Goal: Information Seeking & Learning: Learn about a topic

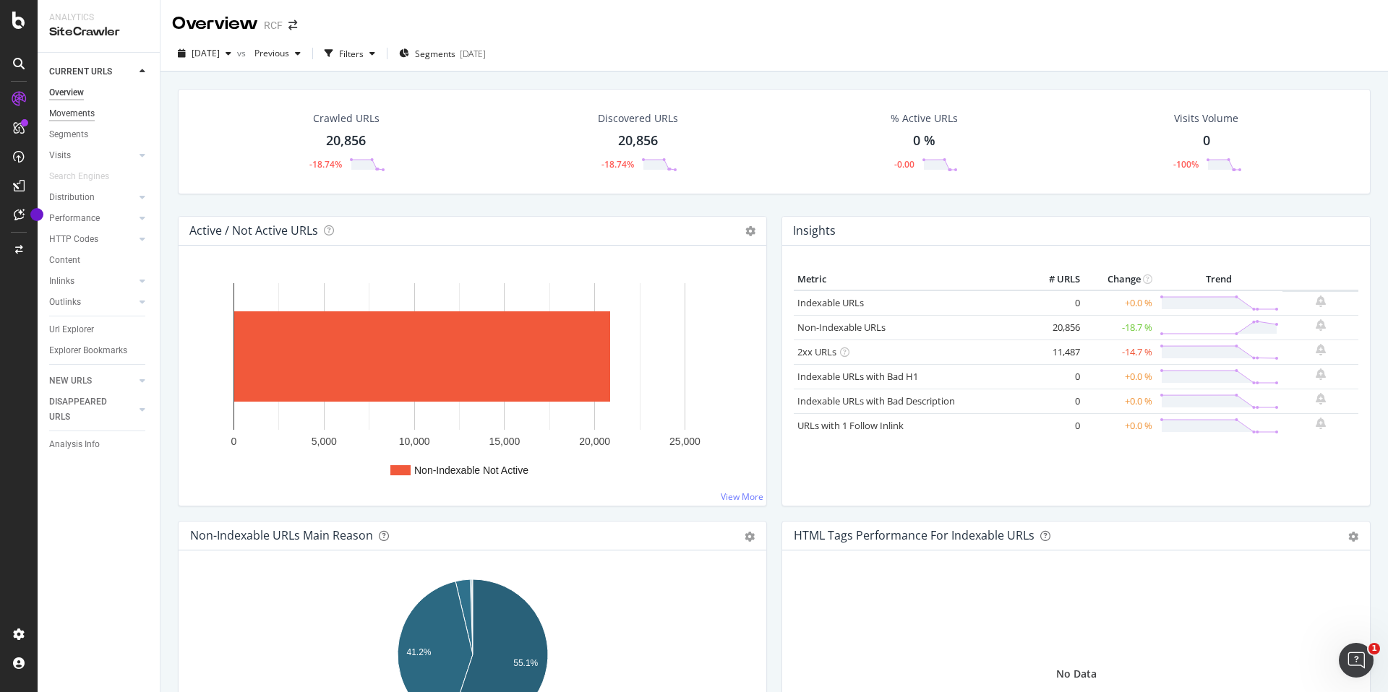
click at [87, 119] on div "Movements" at bounding box center [72, 113] width 46 height 15
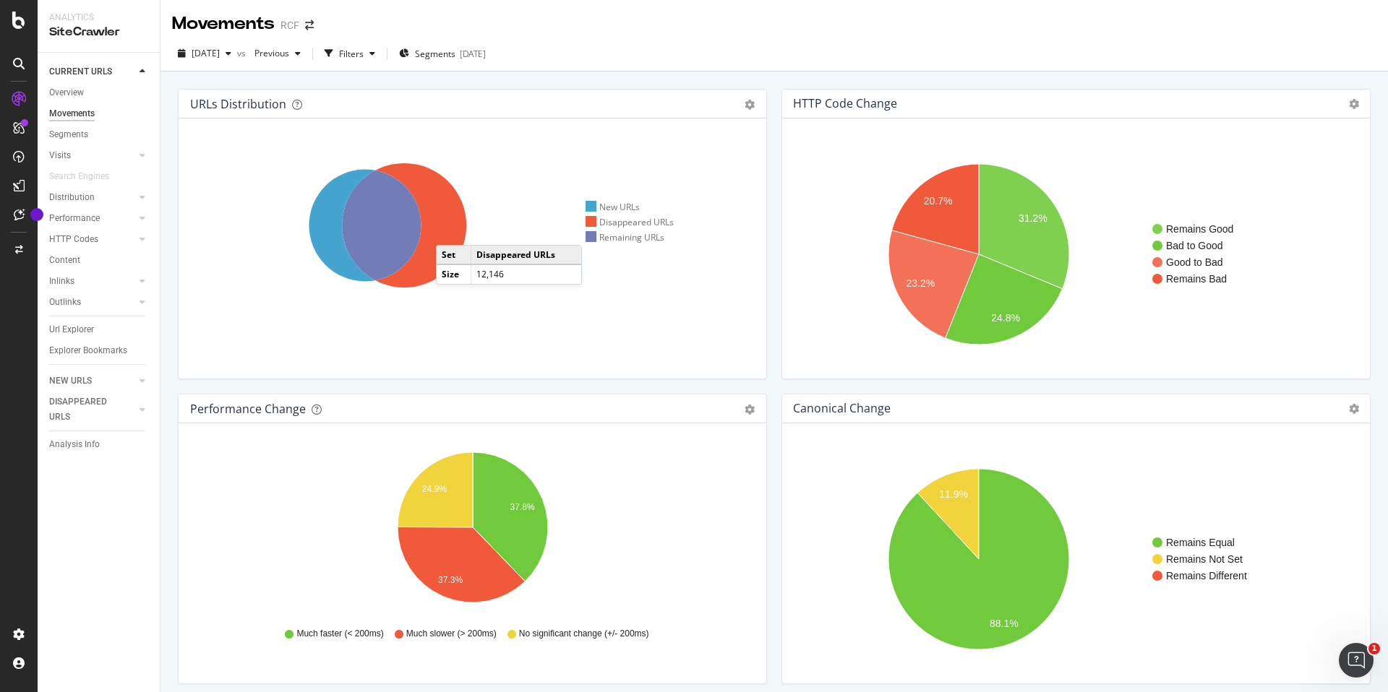
click at [450, 231] on icon at bounding box center [404, 225] width 124 height 124
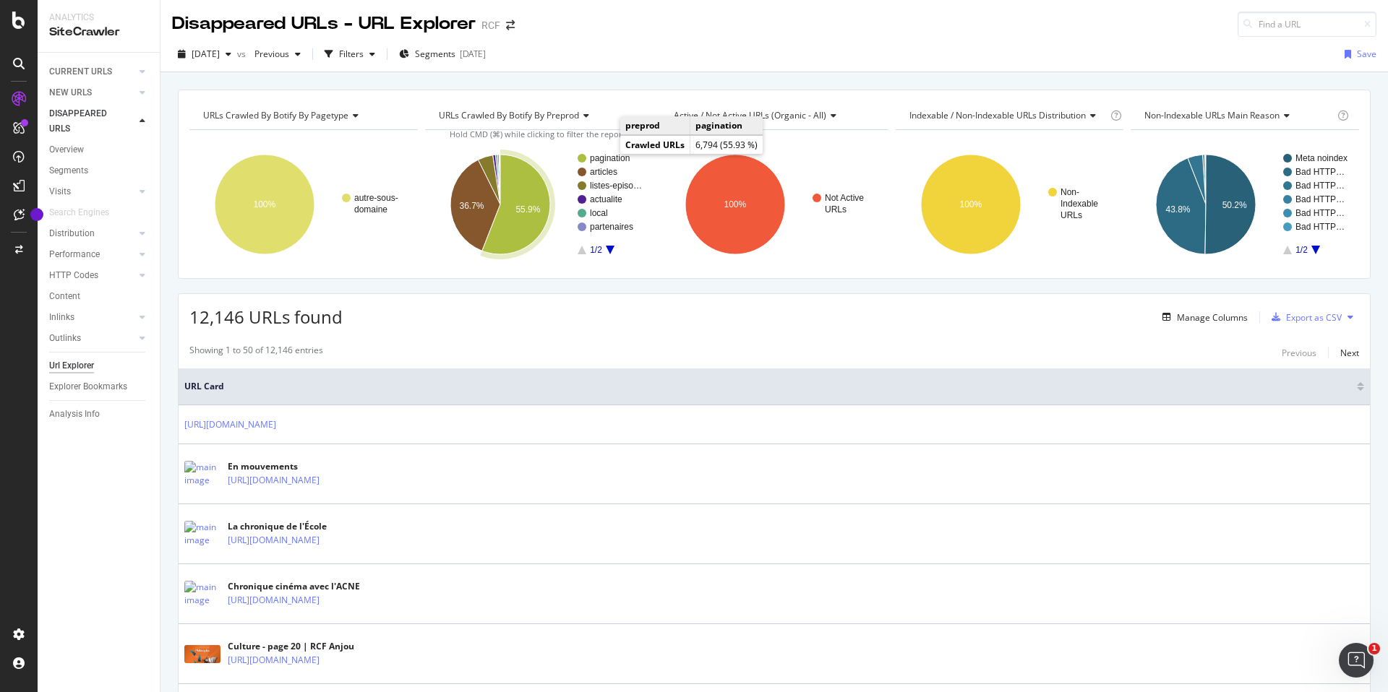
click at [607, 155] on text "pagination" at bounding box center [610, 158] width 40 height 10
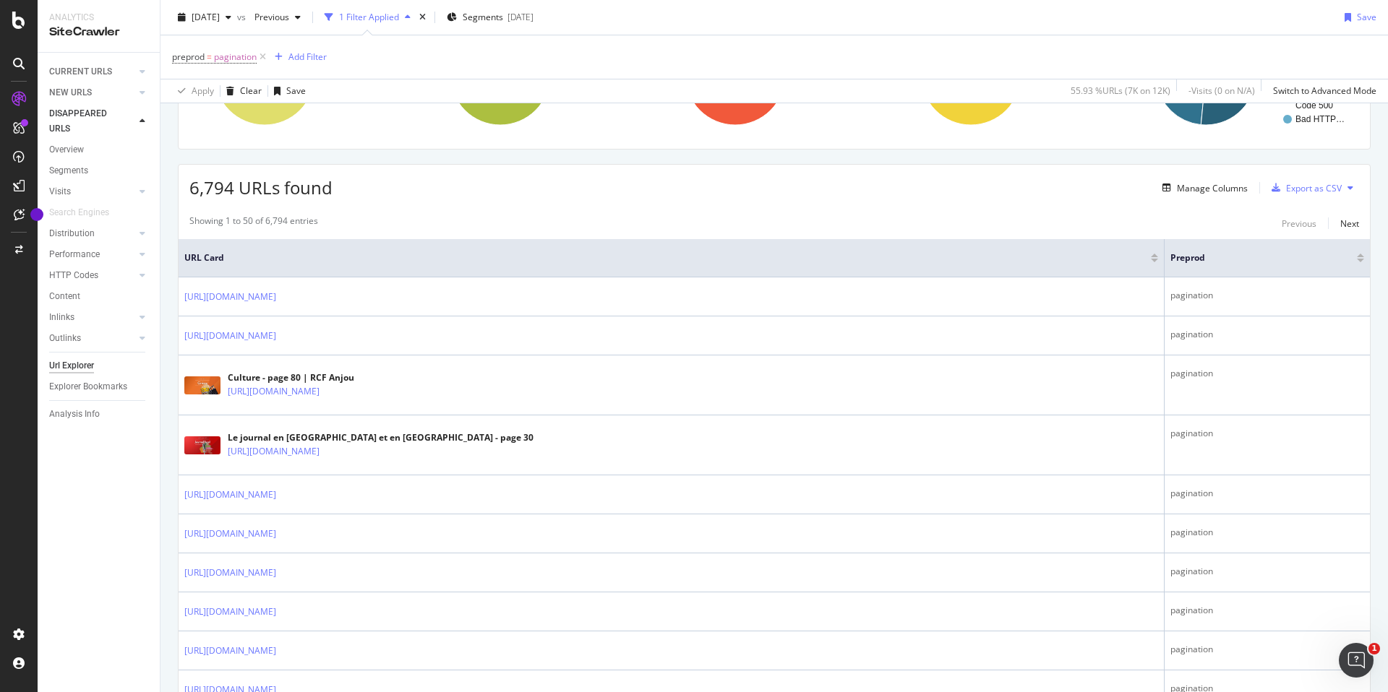
scroll to position [113, 0]
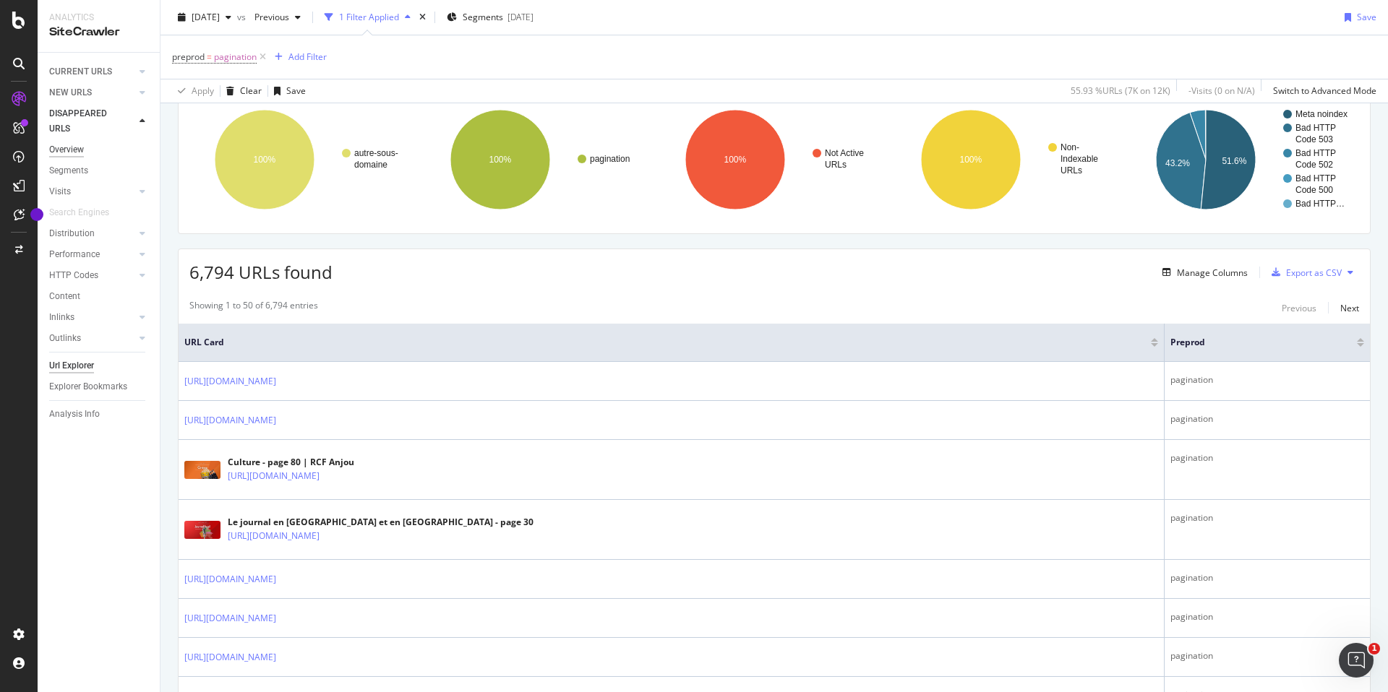
click at [68, 155] on div "Overview" at bounding box center [66, 149] width 35 height 15
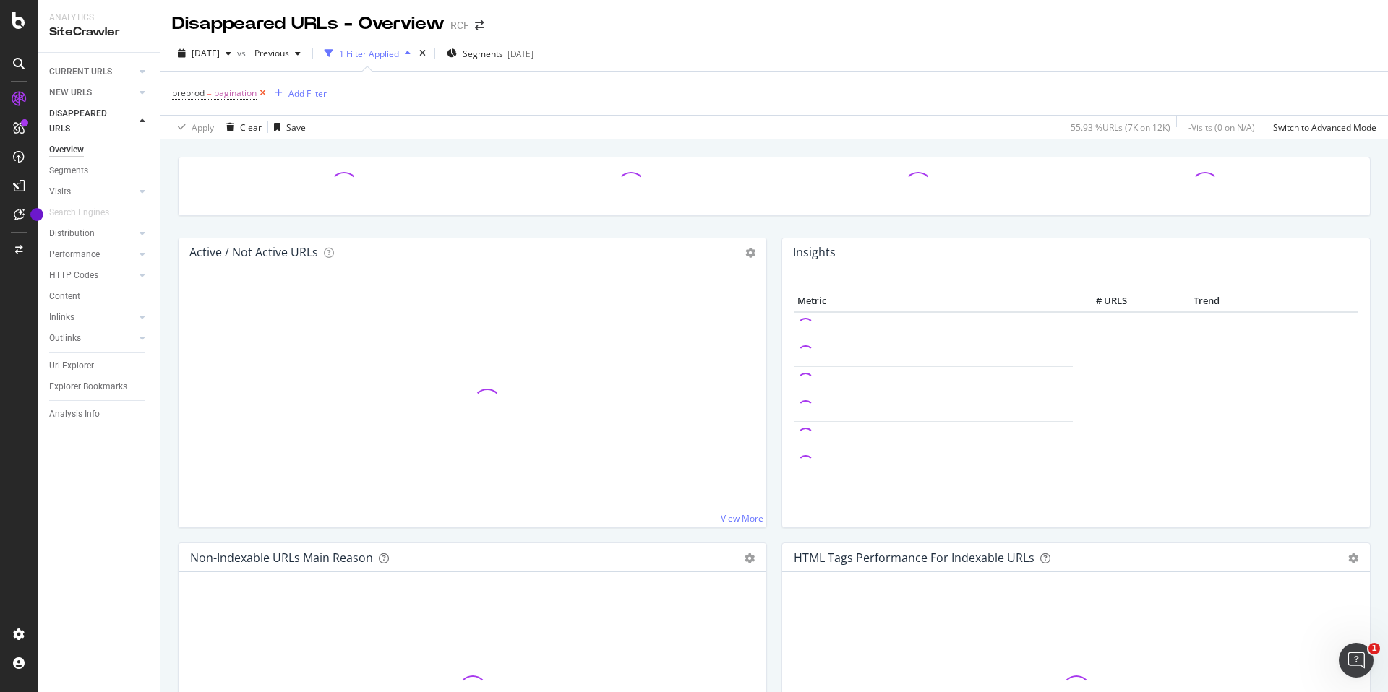
click at [263, 95] on icon at bounding box center [263, 93] width 12 height 14
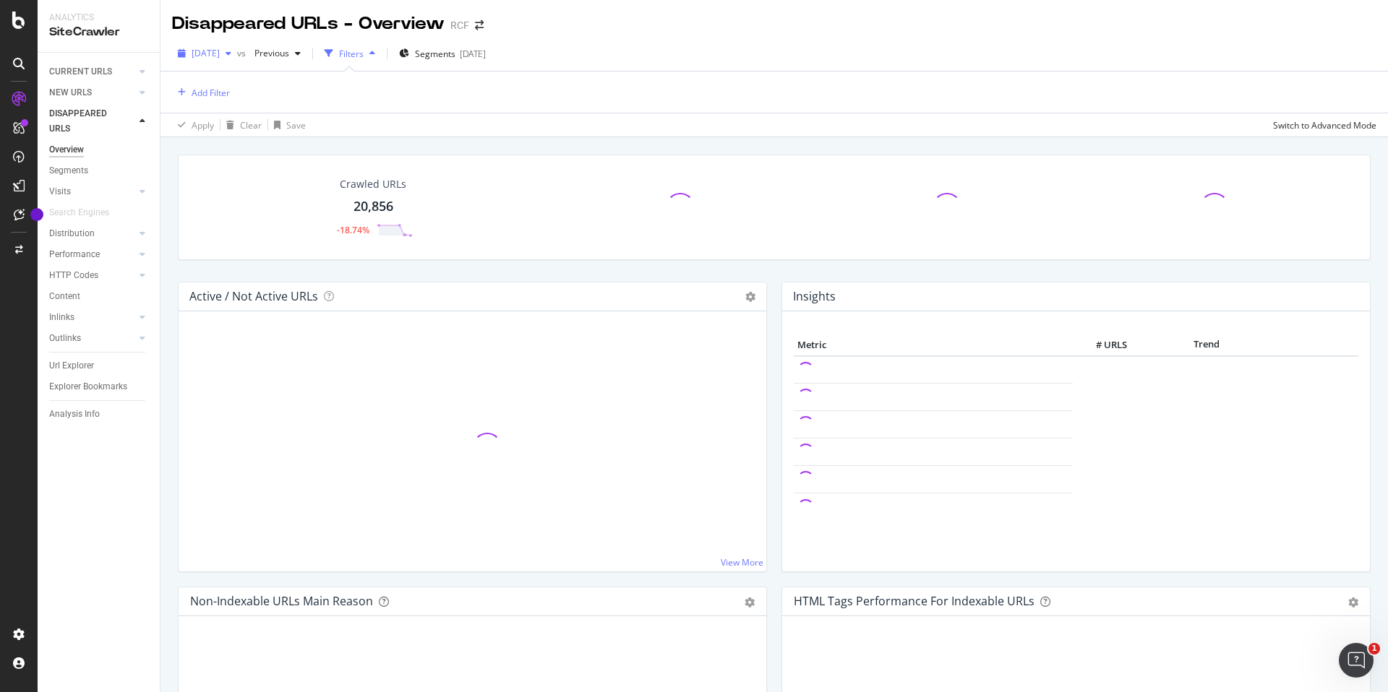
click at [220, 55] on span "[DATE]" at bounding box center [206, 53] width 28 height 12
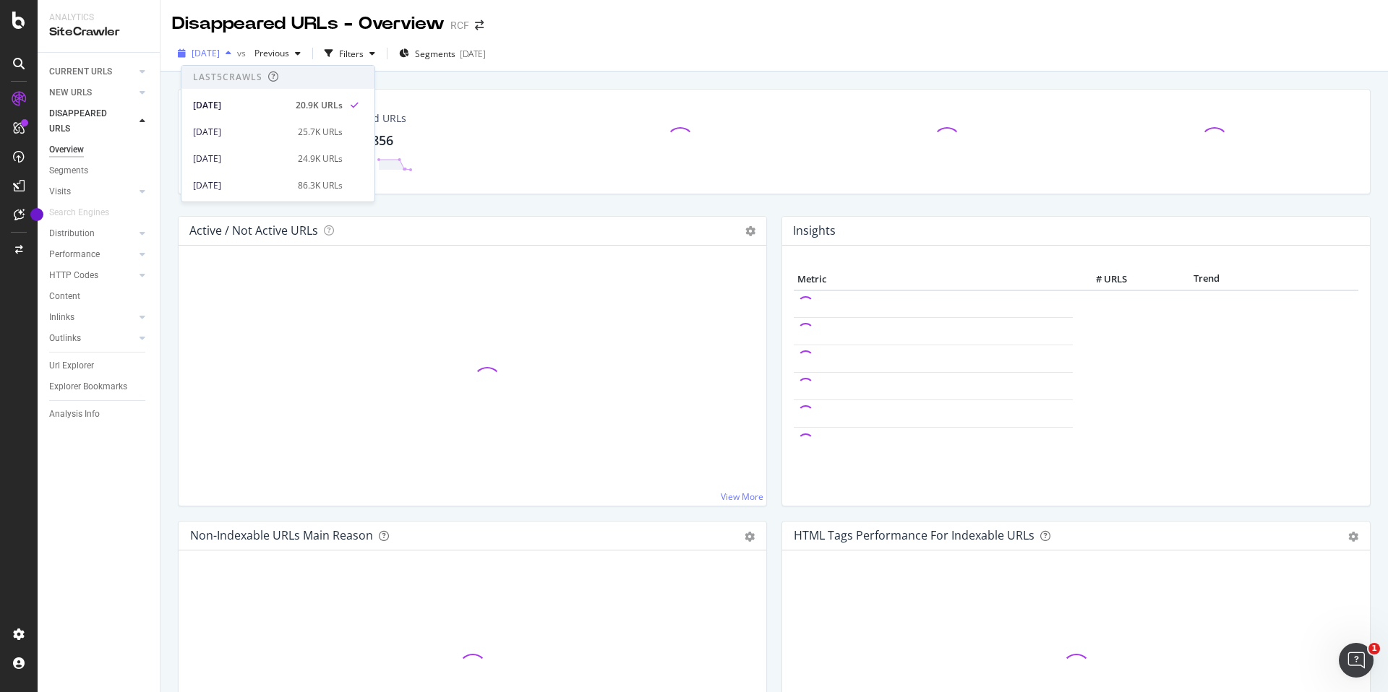
click at [220, 55] on span "[DATE]" at bounding box center [206, 53] width 28 height 12
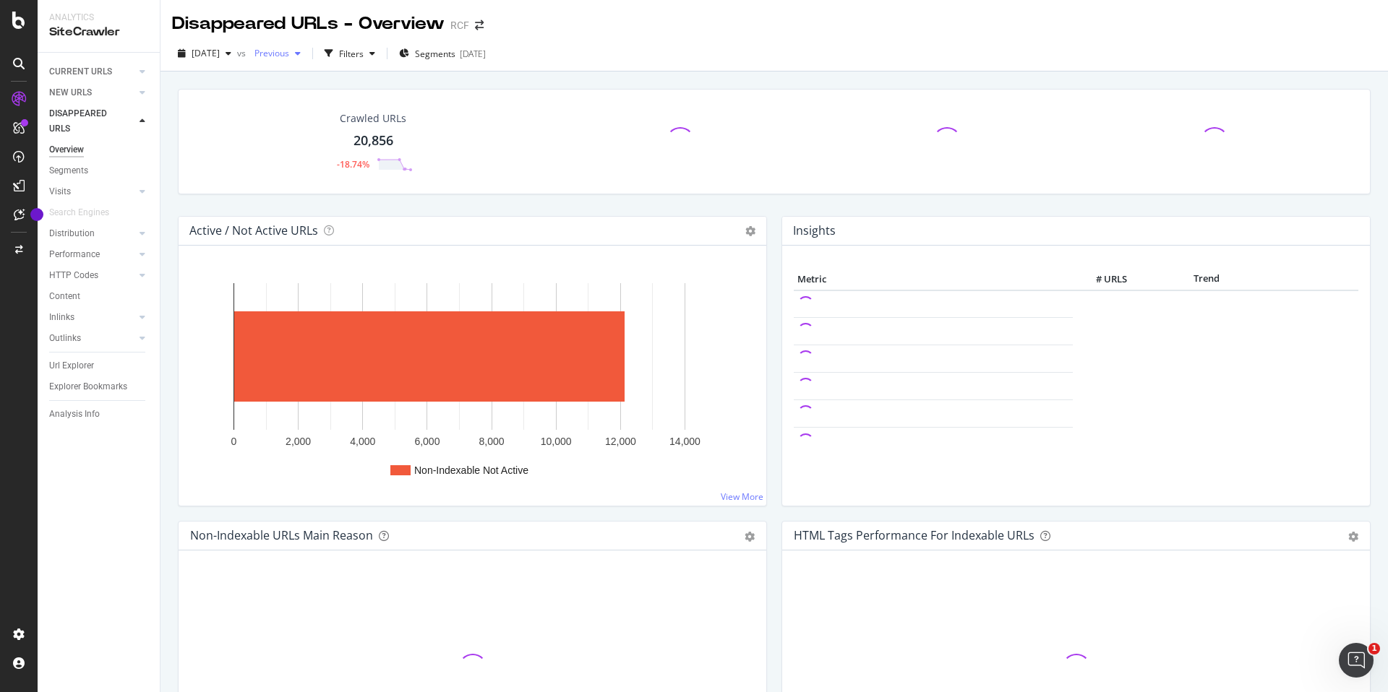
click at [285, 54] on span "Previous" at bounding box center [269, 53] width 40 height 12
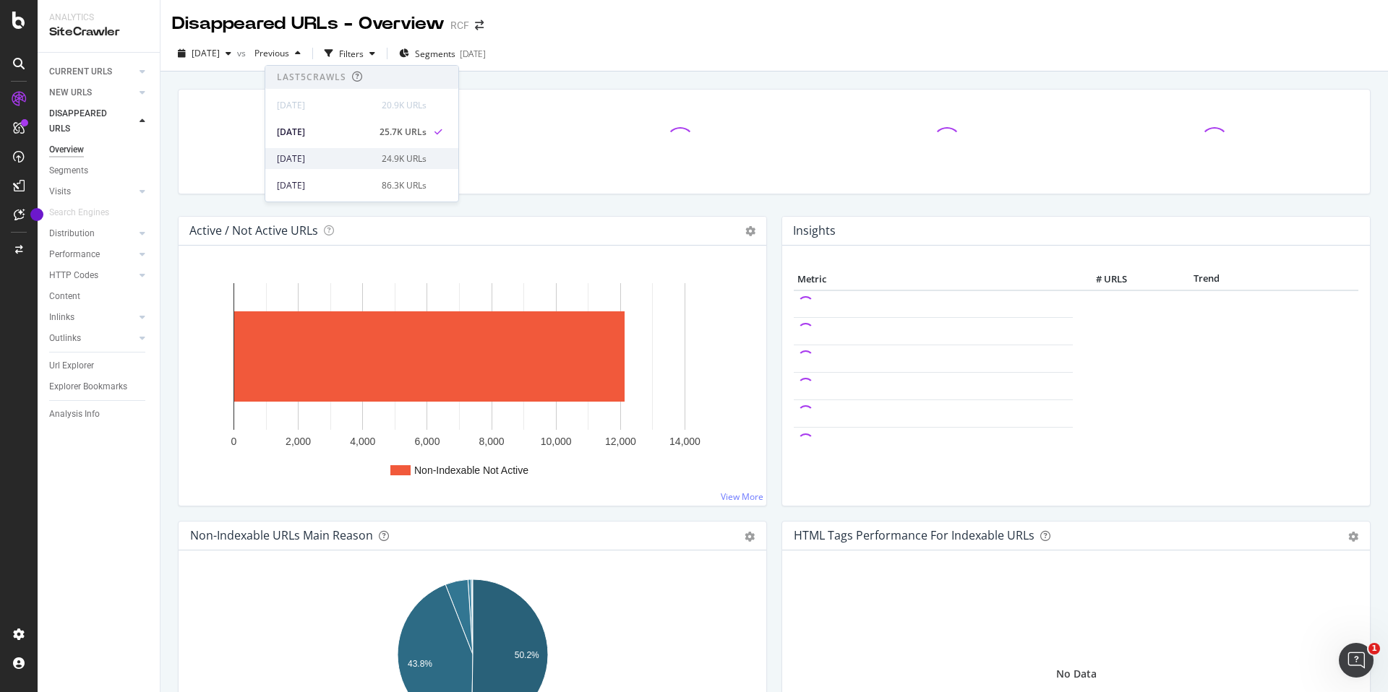
click at [318, 163] on div "[DATE]" at bounding box center [325, 159] width 96 height 13
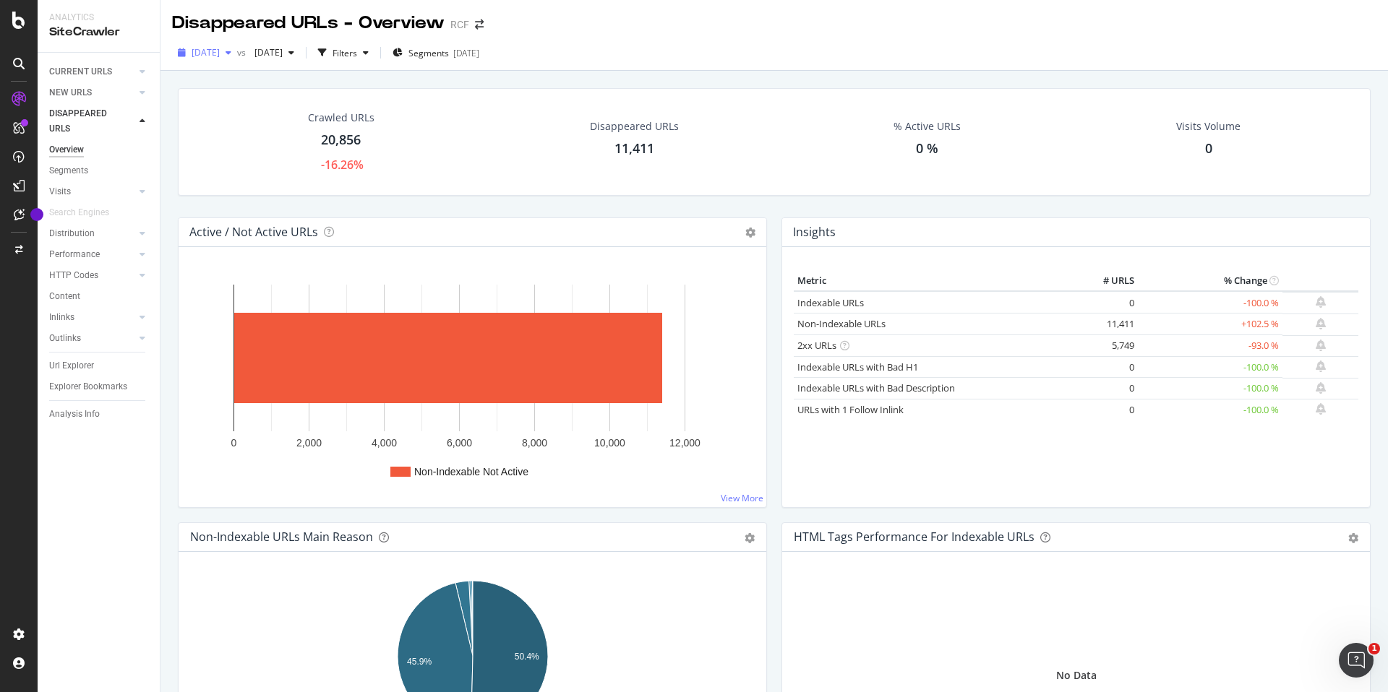
click at [217, 51] on span "[DATE]" at bounding box center [206, 52] width 28 height 12
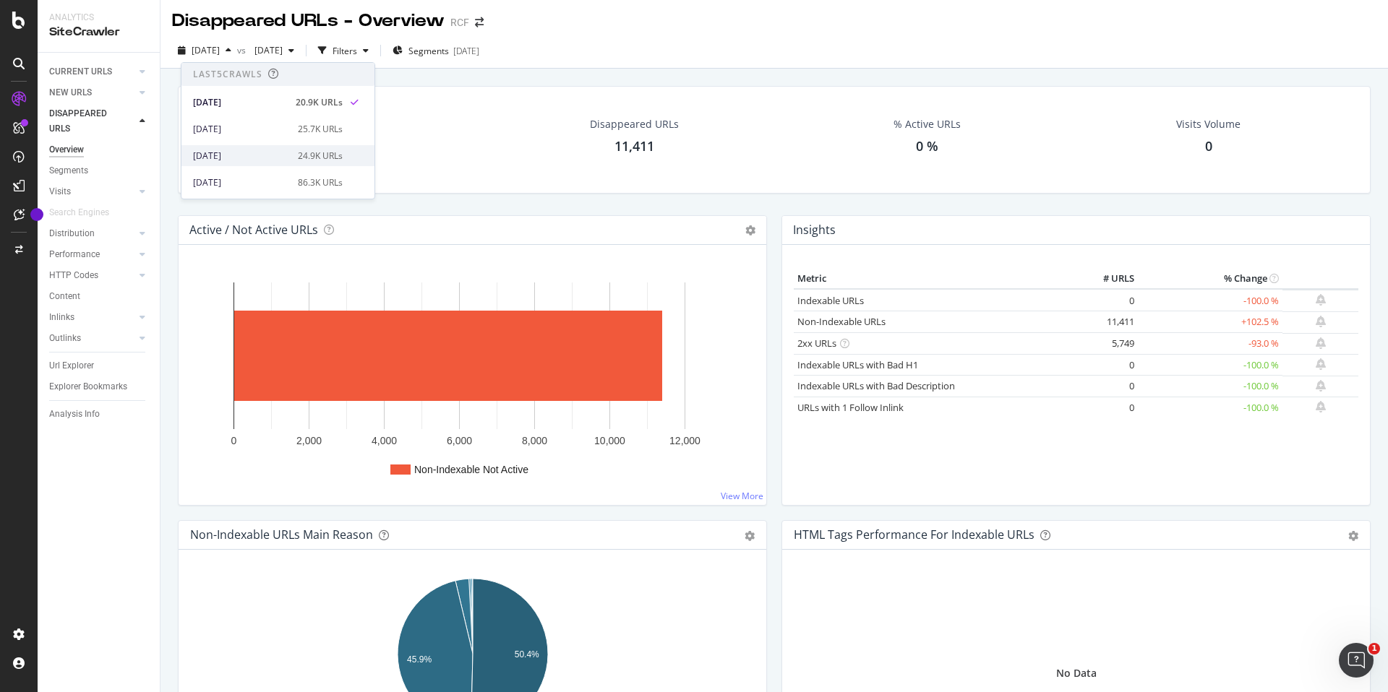
click at [226, 155] on div "[DATE]" at bounding box center [241, 156] width 96 height 13
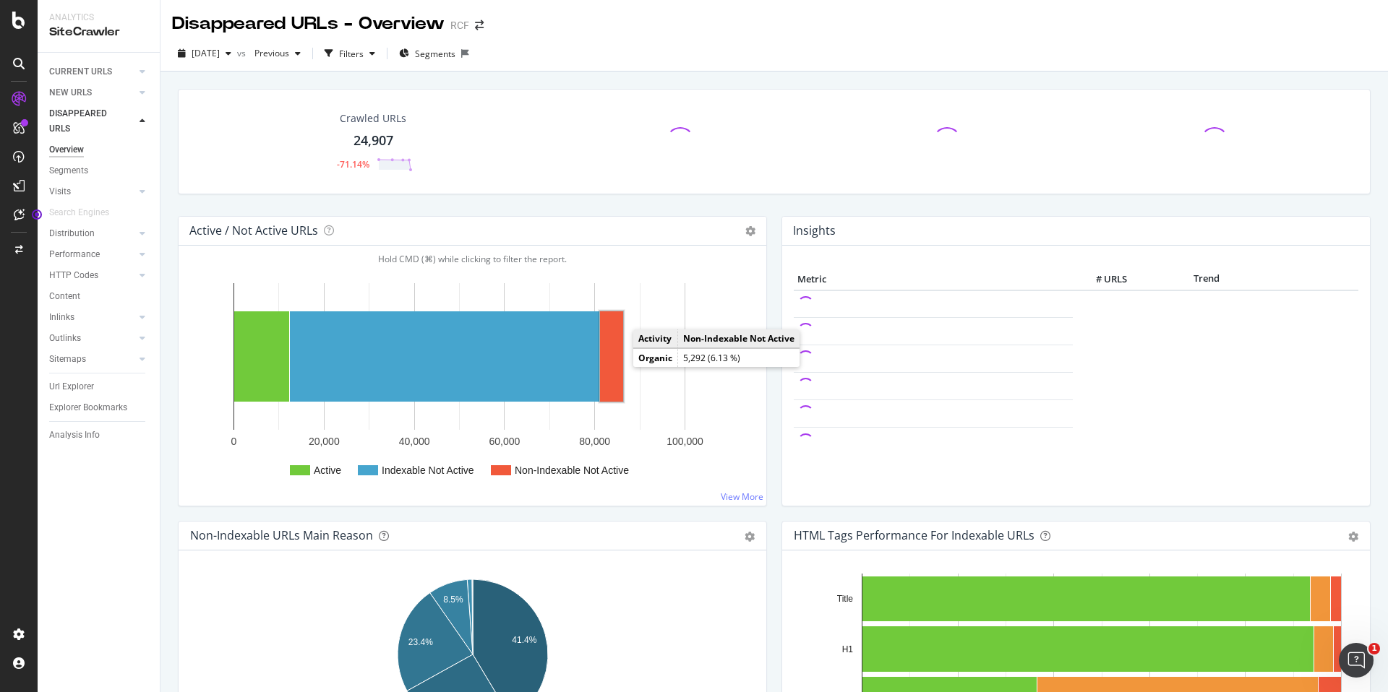
click at [613, 362] on rect "A chart." at bounding box center [611, 357] width 23 height 90
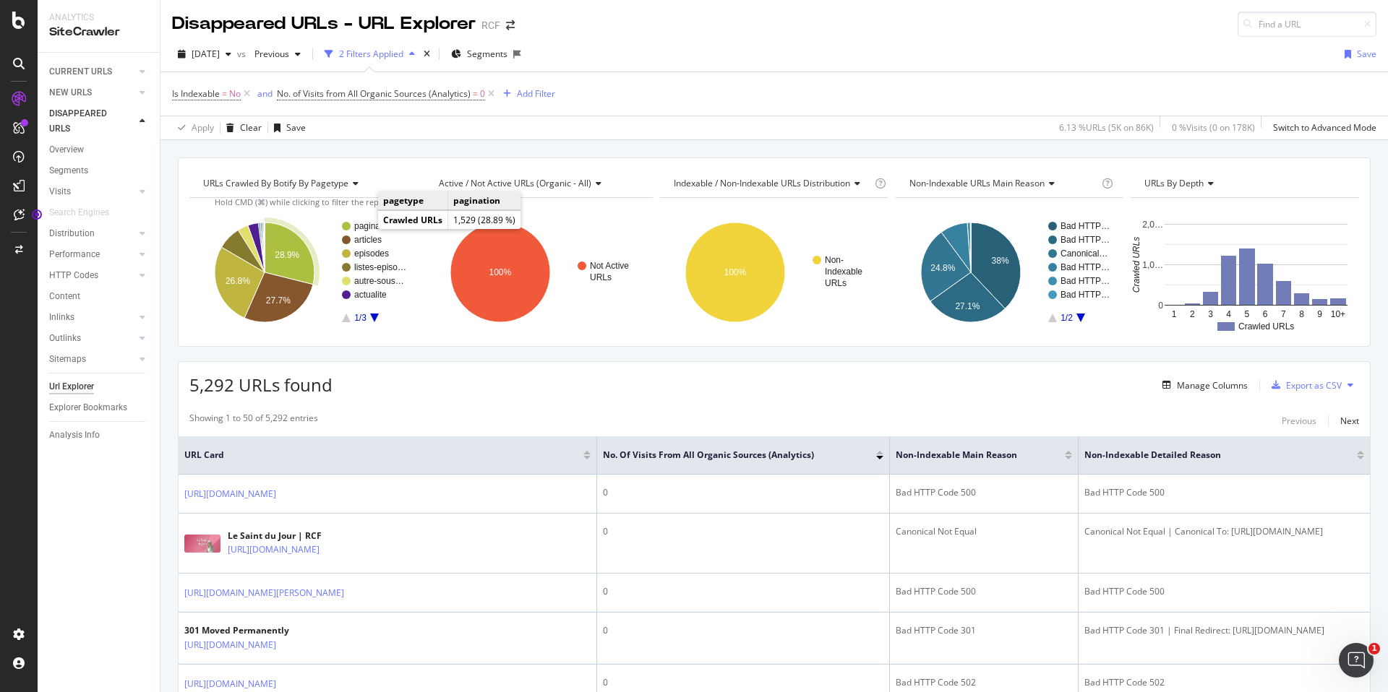
click at [369, 227] on text "pagination" at bounding box center [374, 226] width 40 height 10
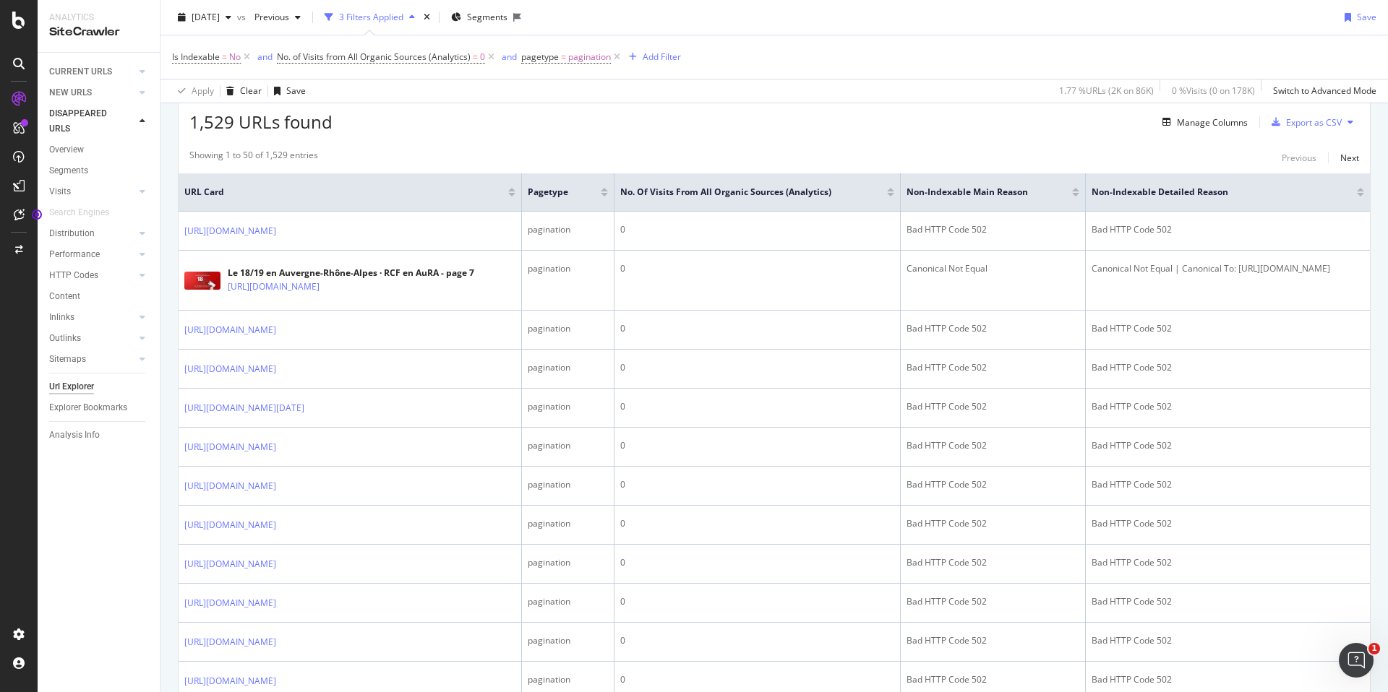
scroll to position [265, 0]
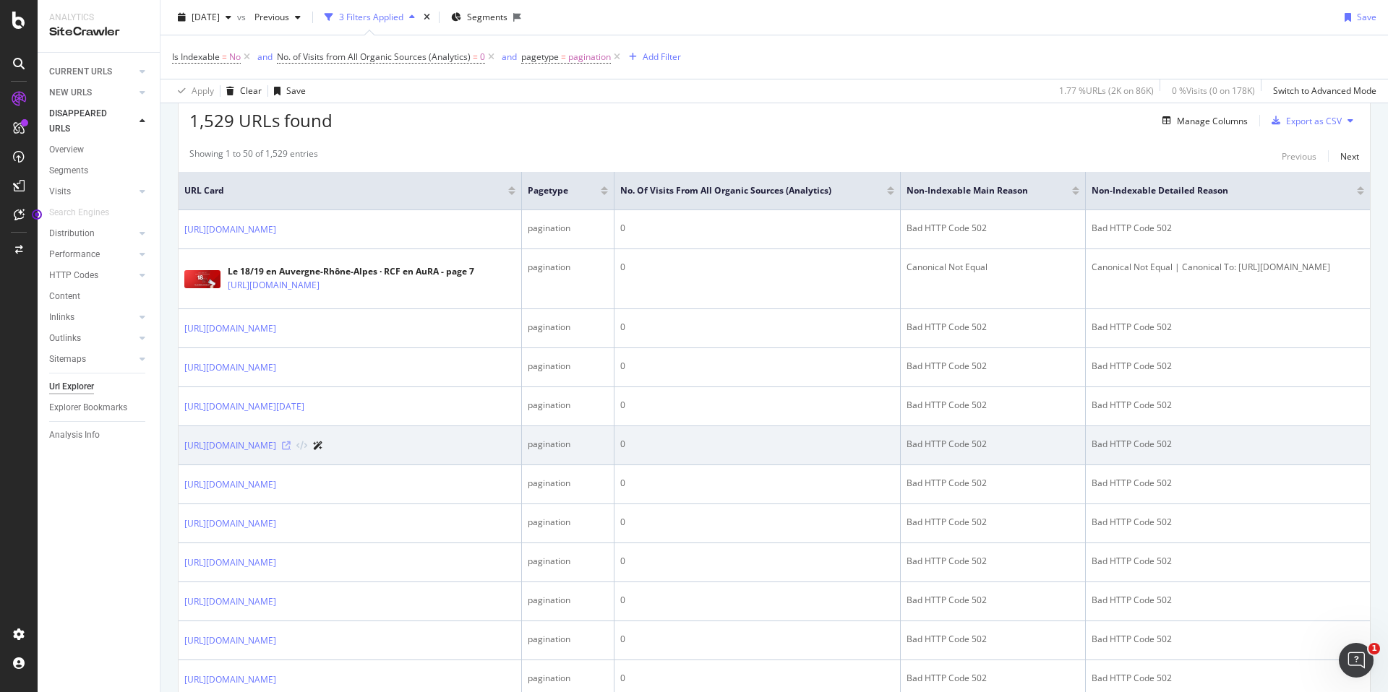
click at [291, 450] on icon at bounding box center [286, 446] width 9 height 9
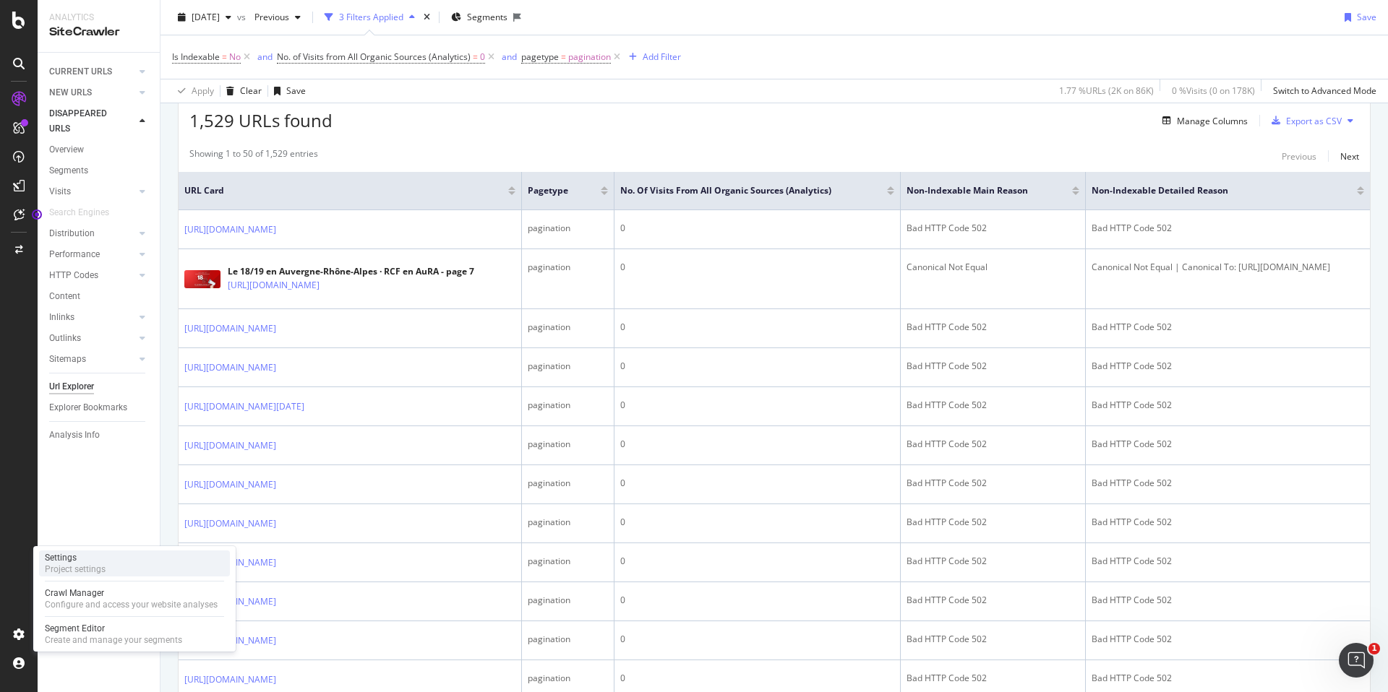
click at [99, 572] on div "Project settings" at bounding box center [75, 570] width 61 height 12
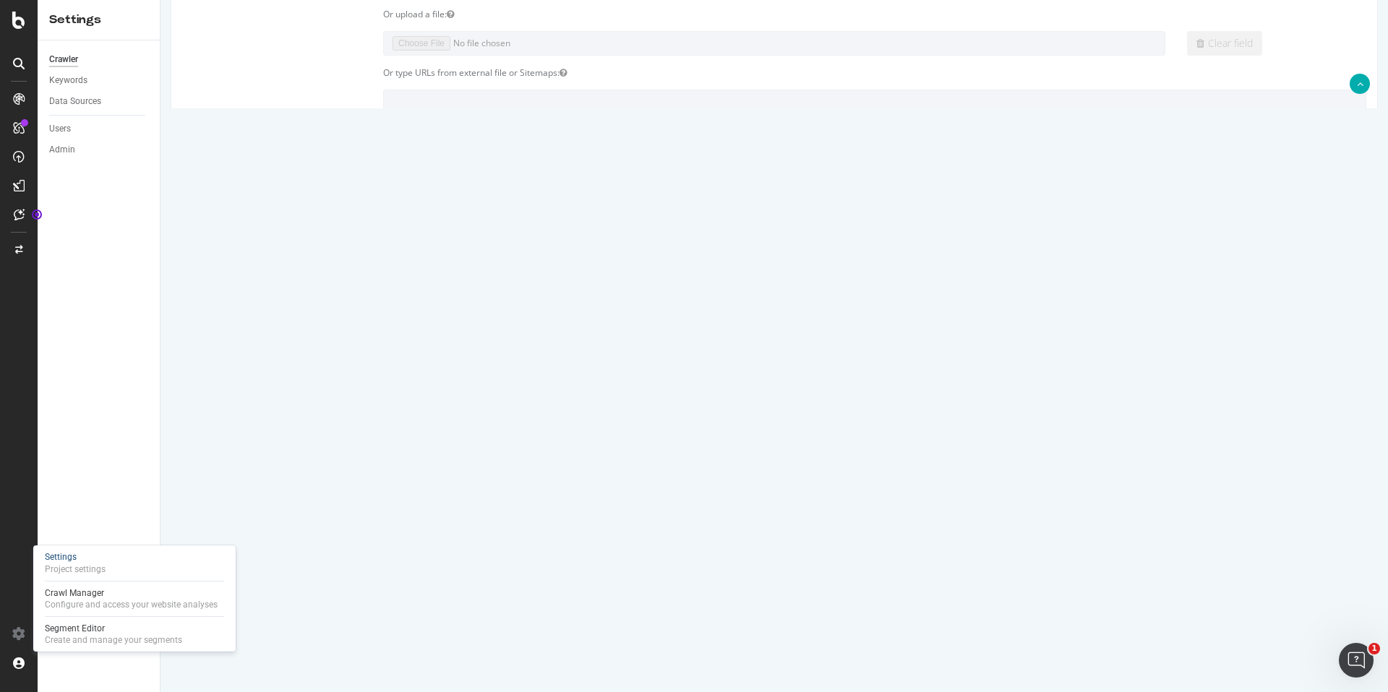
scroll to position [3, 0]
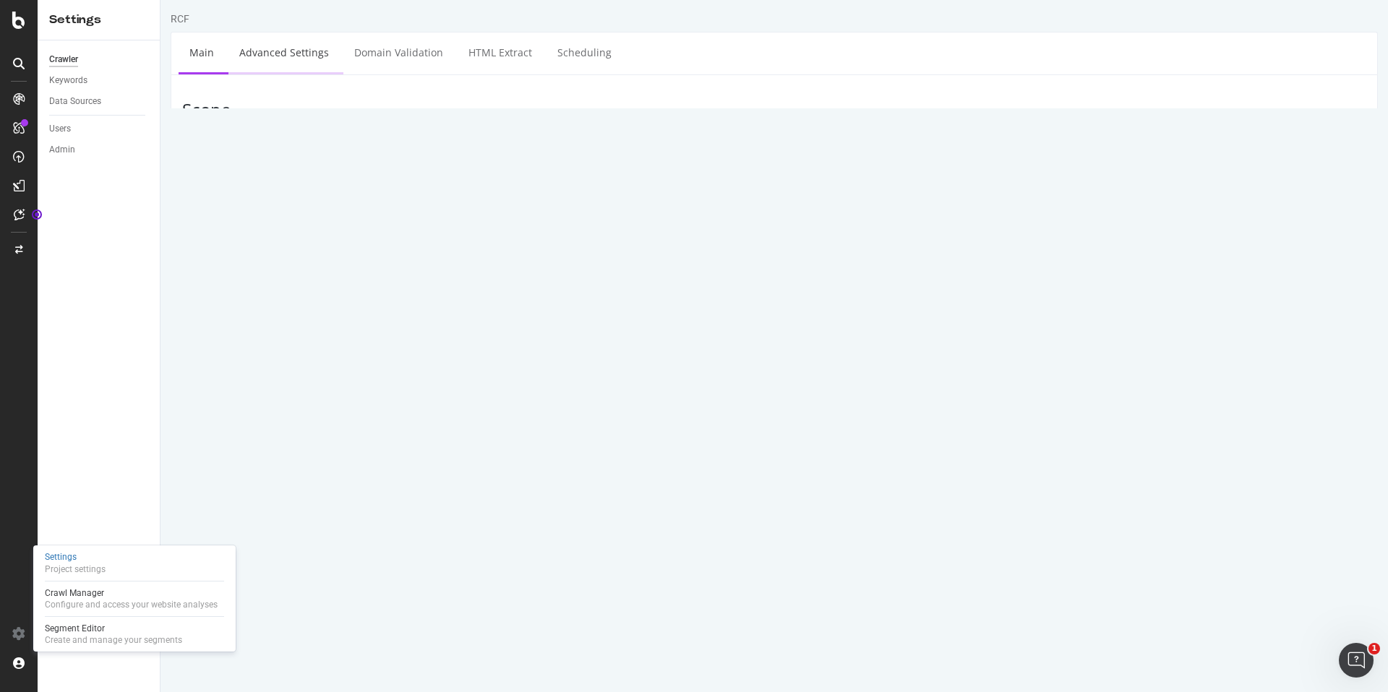
click at [278, 58] on link "Advanced Settings" at bounding box center [283, 53] width 111 height 40
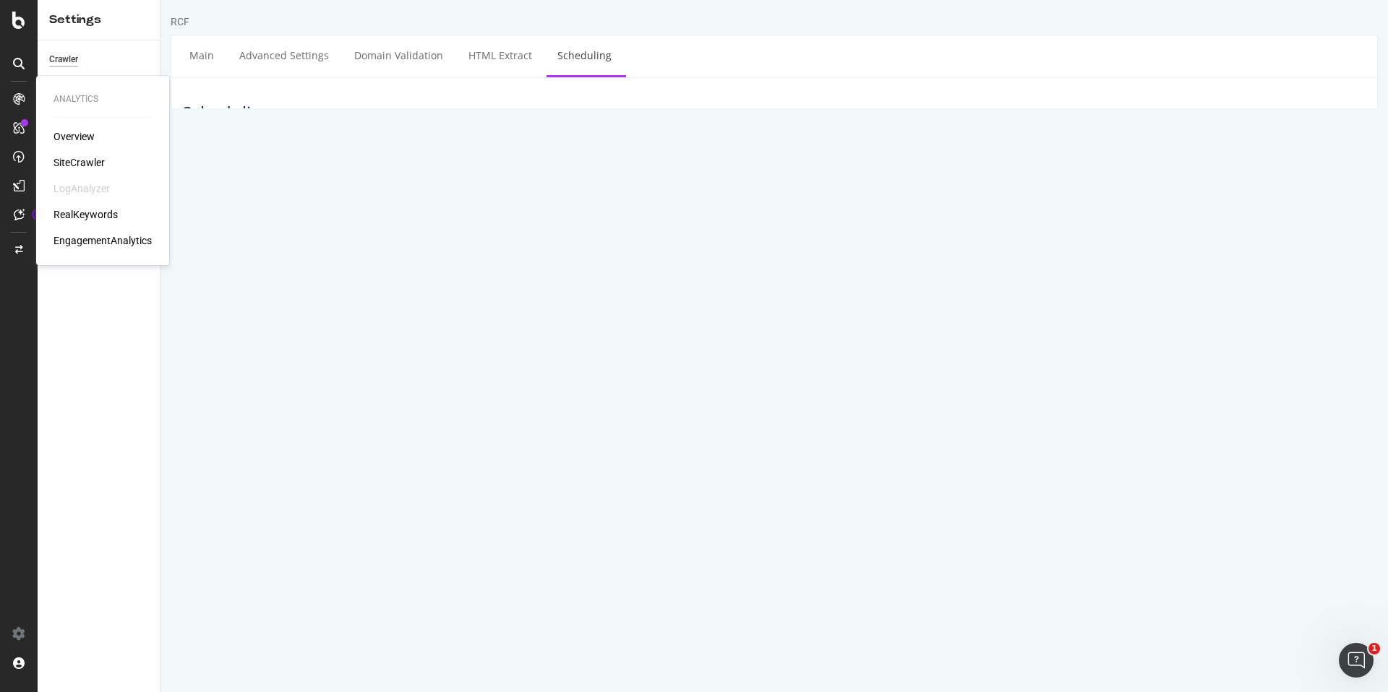
click at [74, 135] on div "Overview" at bounding box center [73, 136] width 41 height 14
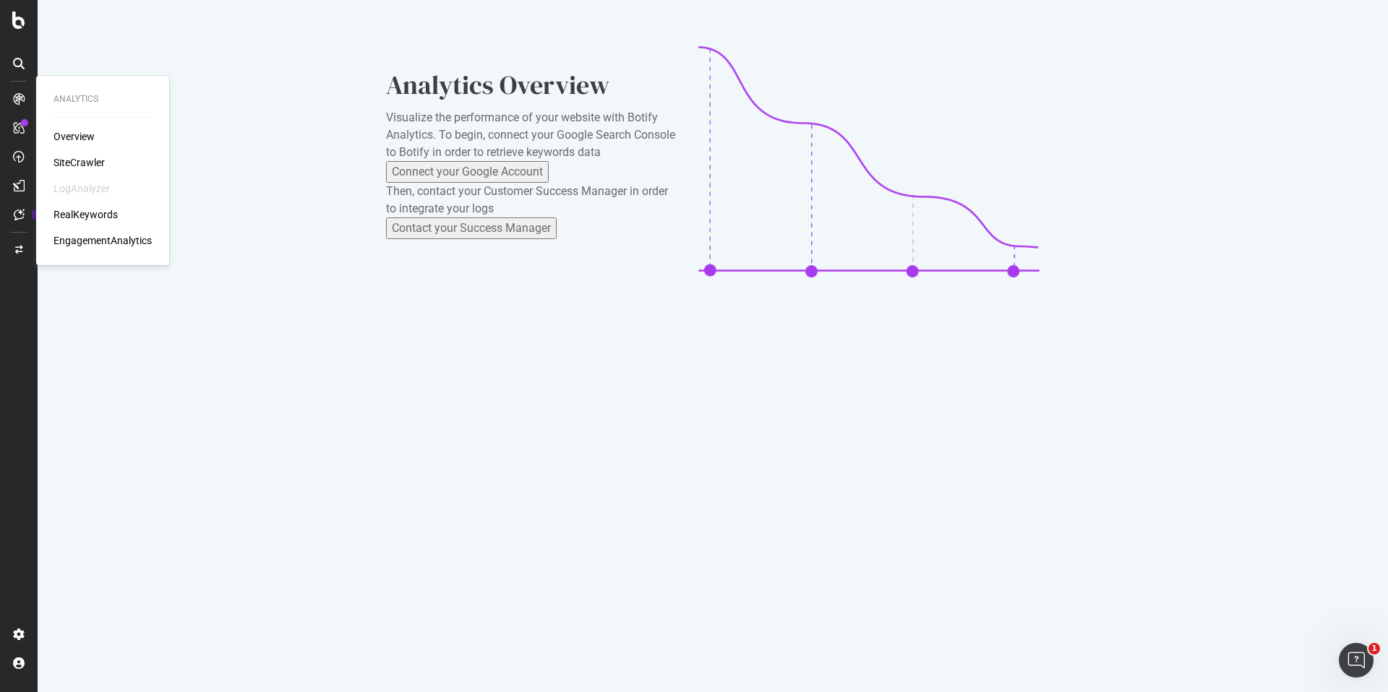
click at [84, 159] on div "SiteCrawler" at bounding box center [78, 162] width 51 height 14
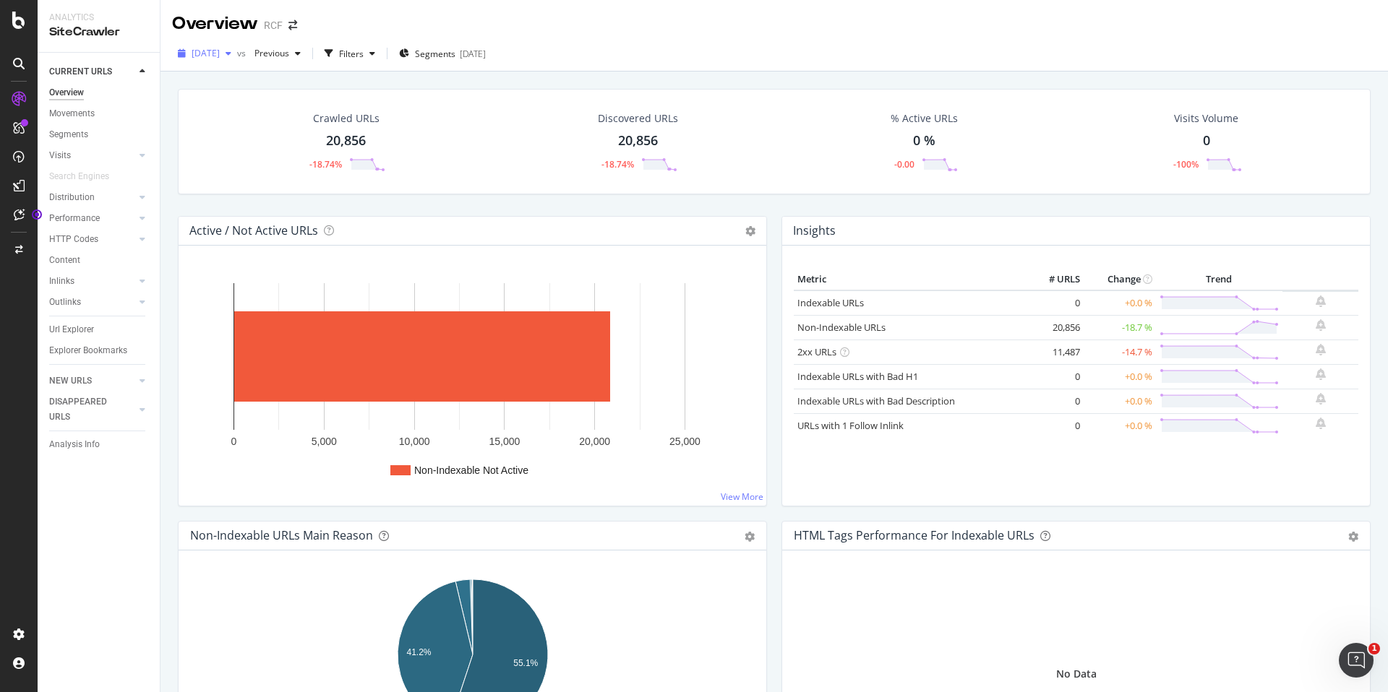
click at [231, 61] on div "[DATE]" at bounding box center [204, 54] width 65 height 22
click at [87, 452] on div "Analysis Info" at bounding box center [104, 444] width 111 height 21
click at [79, 446] on div "Analysis Info" at bounding box center [74, 444] width 51 height 15
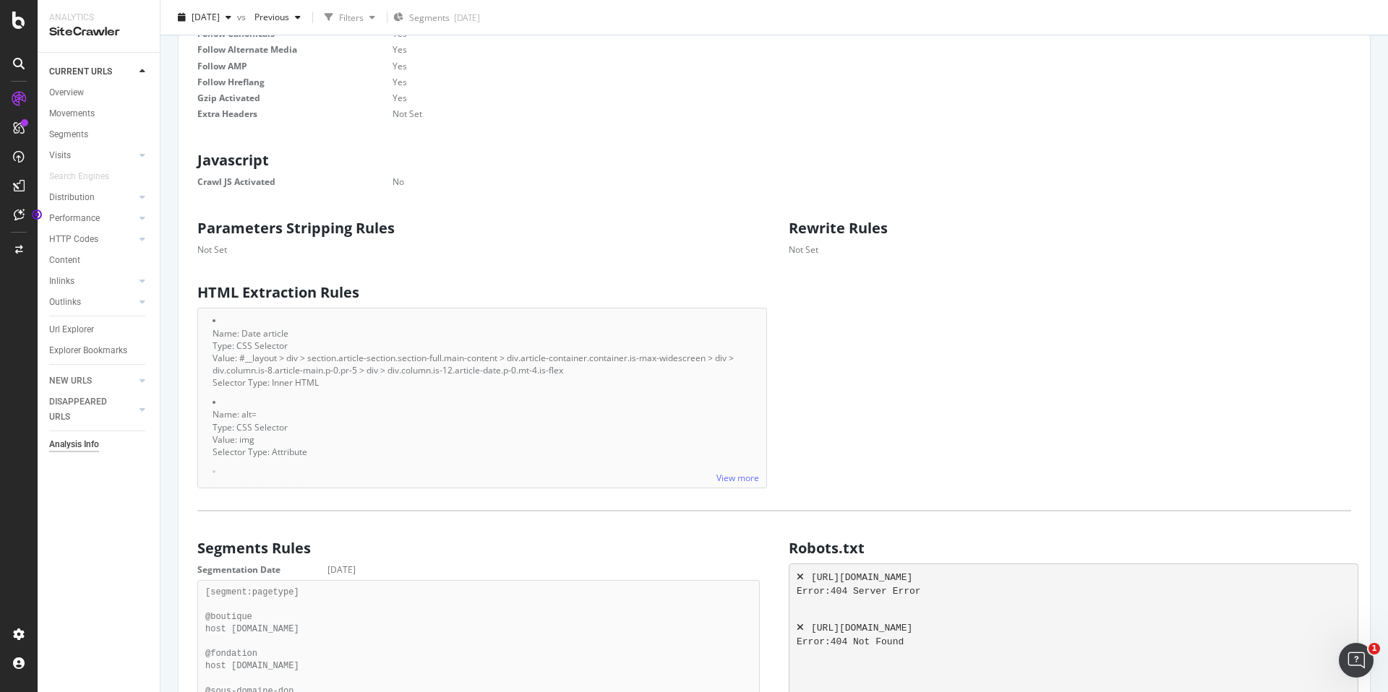
scroll to position [651, 0]
click at [731, 481] on link "View more" at bounding box center [737, 477] width 43 height 12
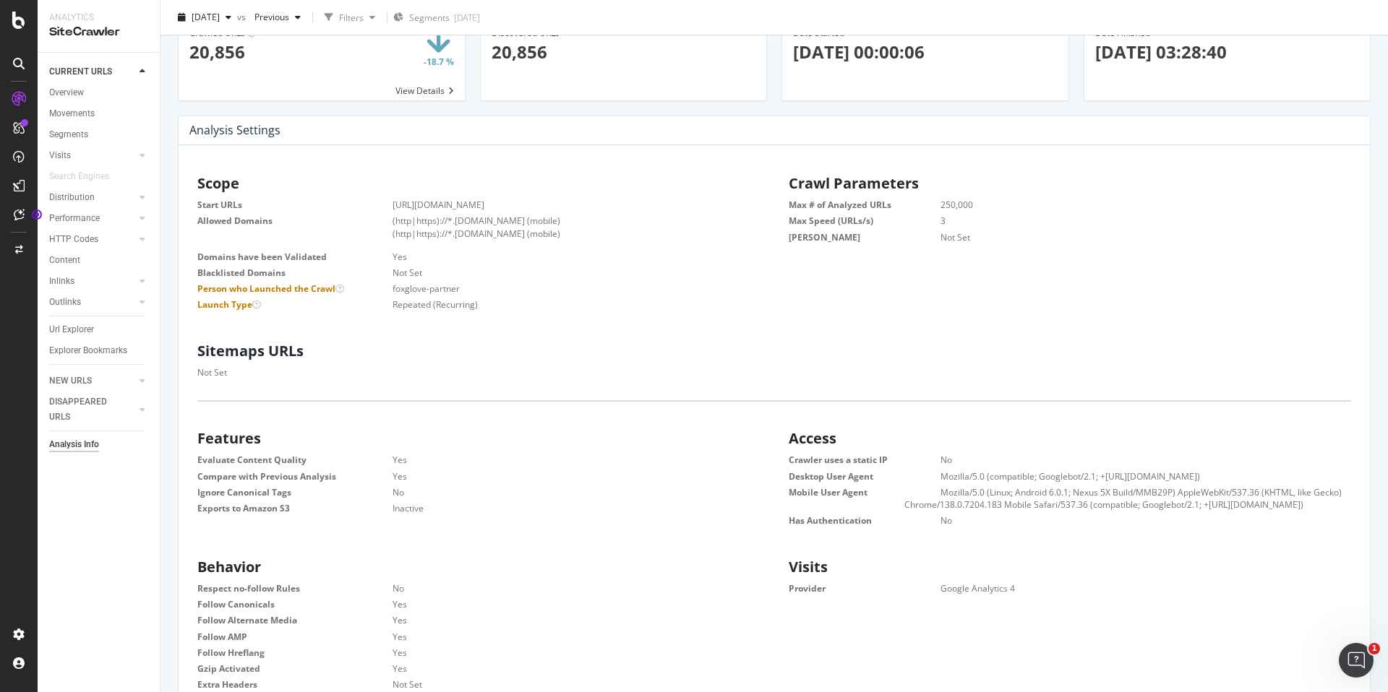
scroll to position [0, 0]
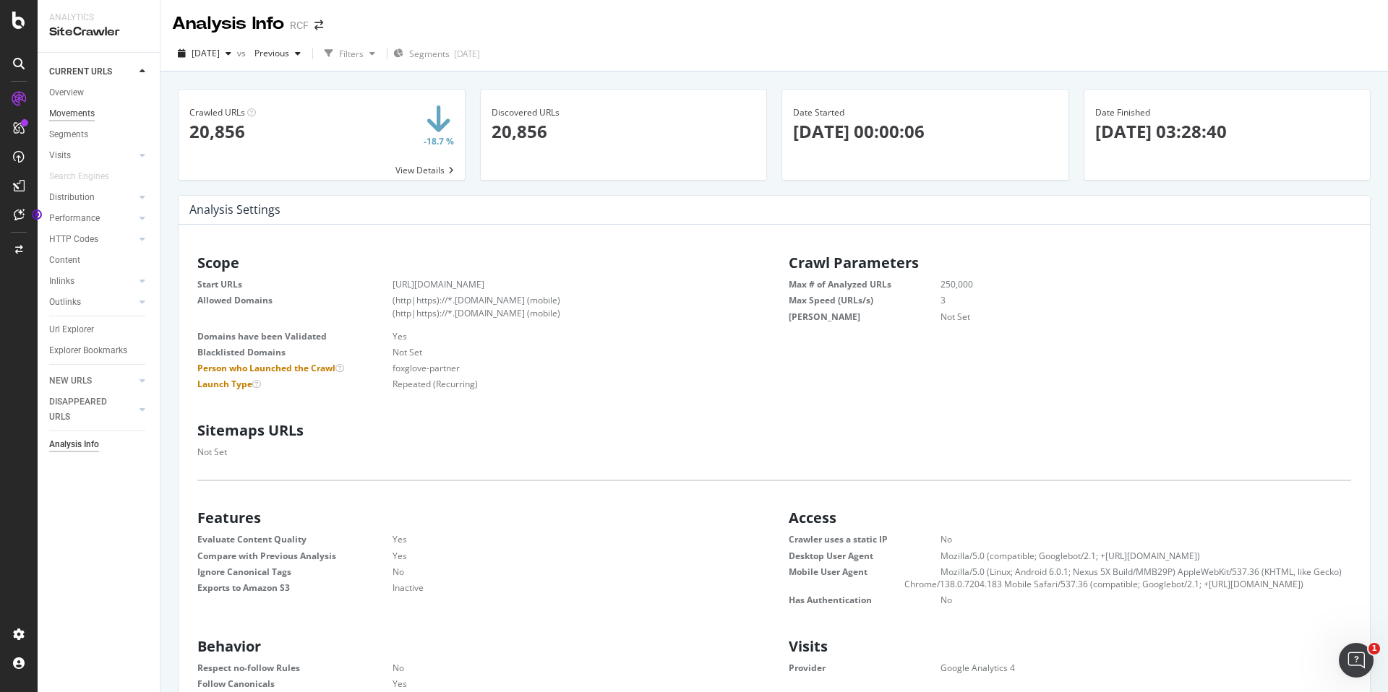
click at [77, 114] on div "Movements" at bounding box center [72, 113] width 46 height 15
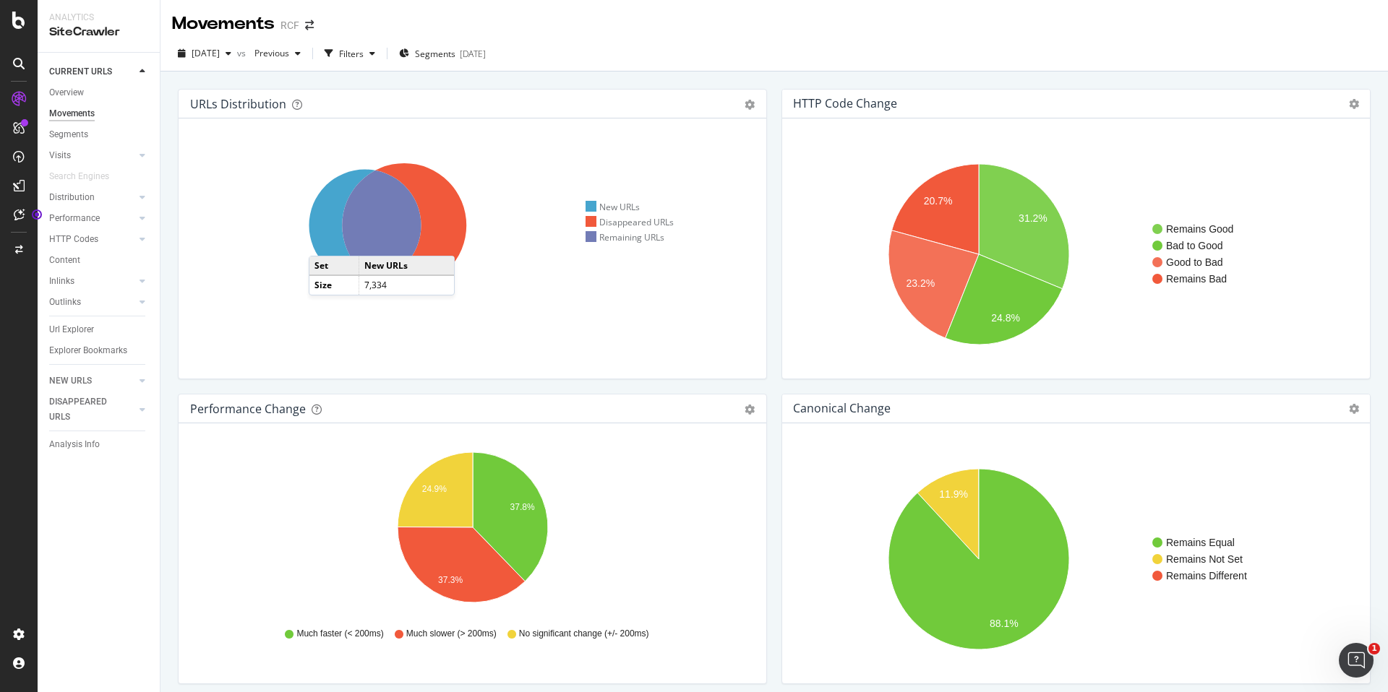
click at [323, 241] on icon at bounding box center [365, 226] width 112 height 112
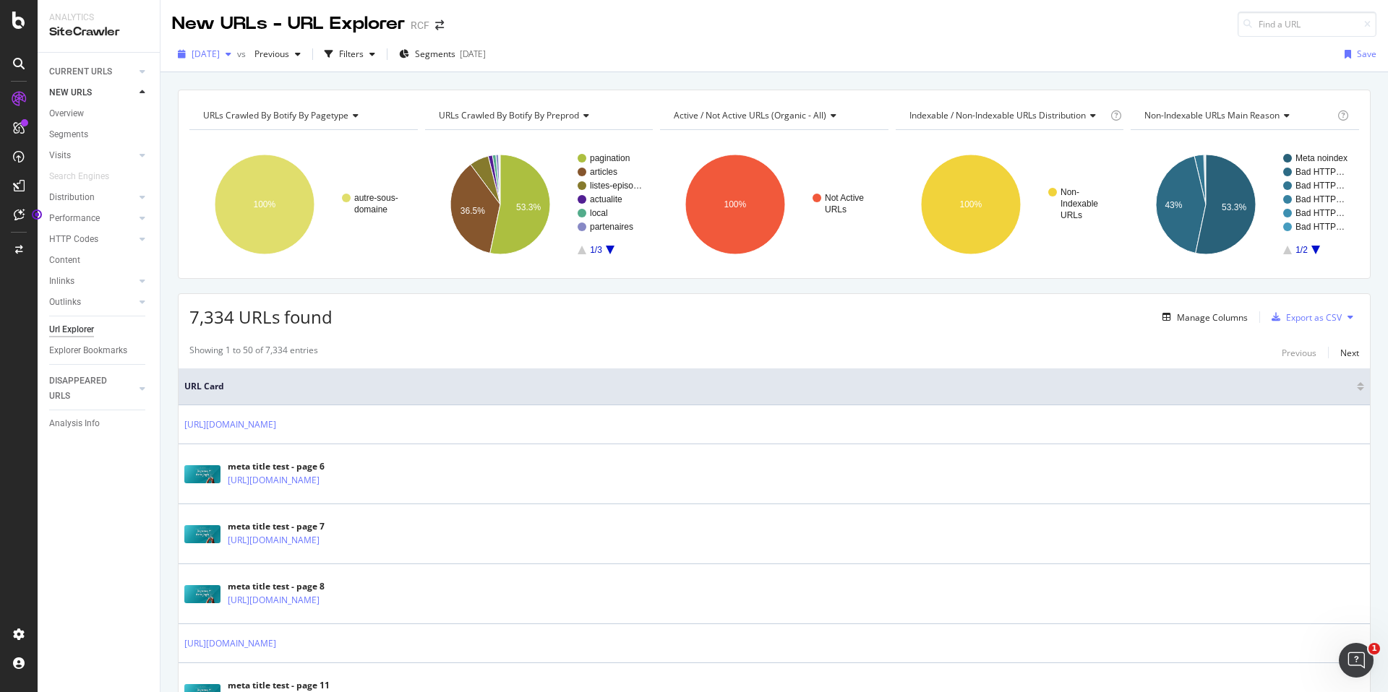
click at [215, 53] on span "[DATE]" at bounding box center [206, 54] width 28 height 12
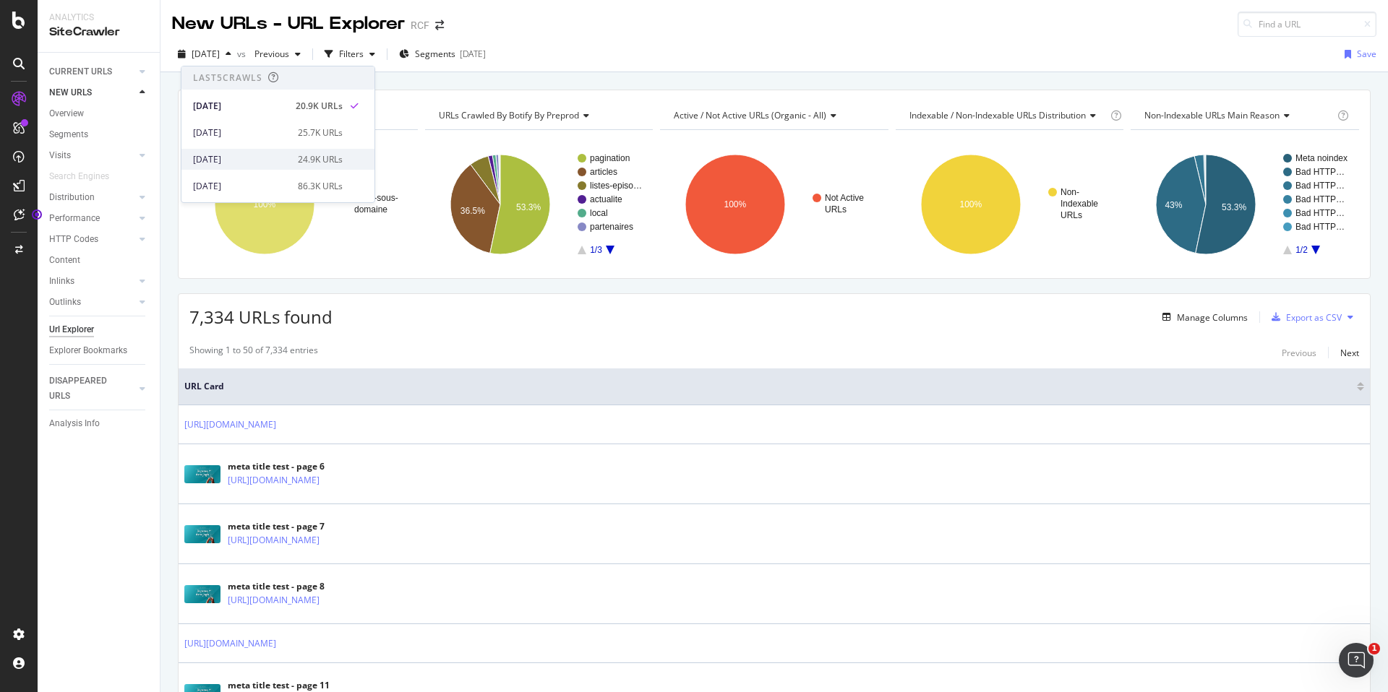
click at [246, 162] on div "[DATE]" at bounding box center [241, 159] width 96 height 13
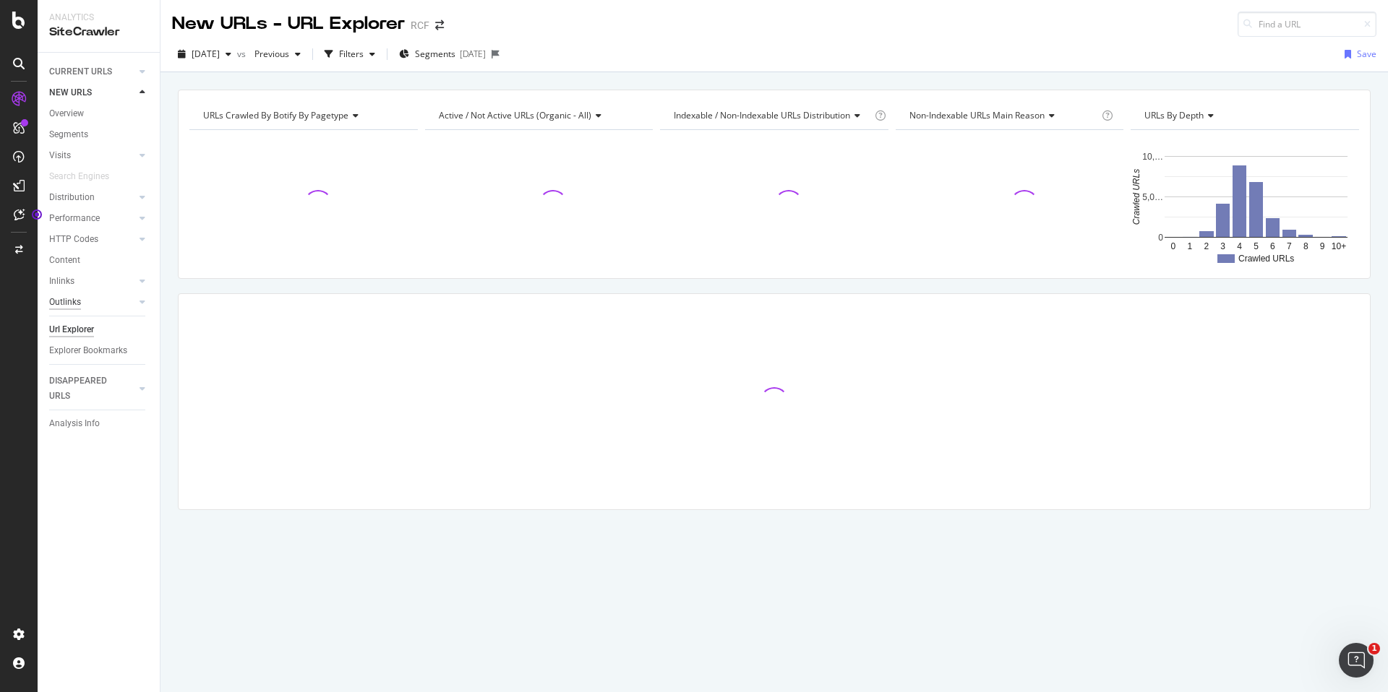
click at [74, 301] on div "Outlinks" at bounding box center [65, 302] width 32 height 15
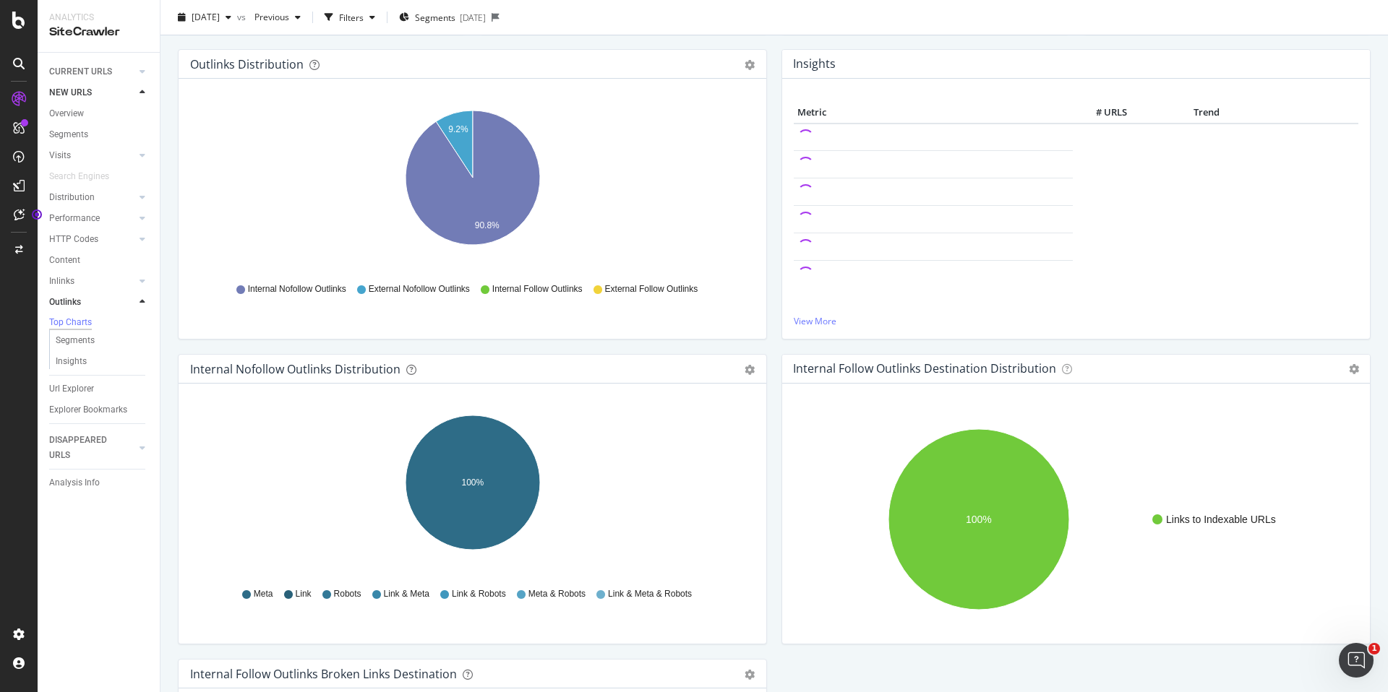
scroll to position [1, 0]
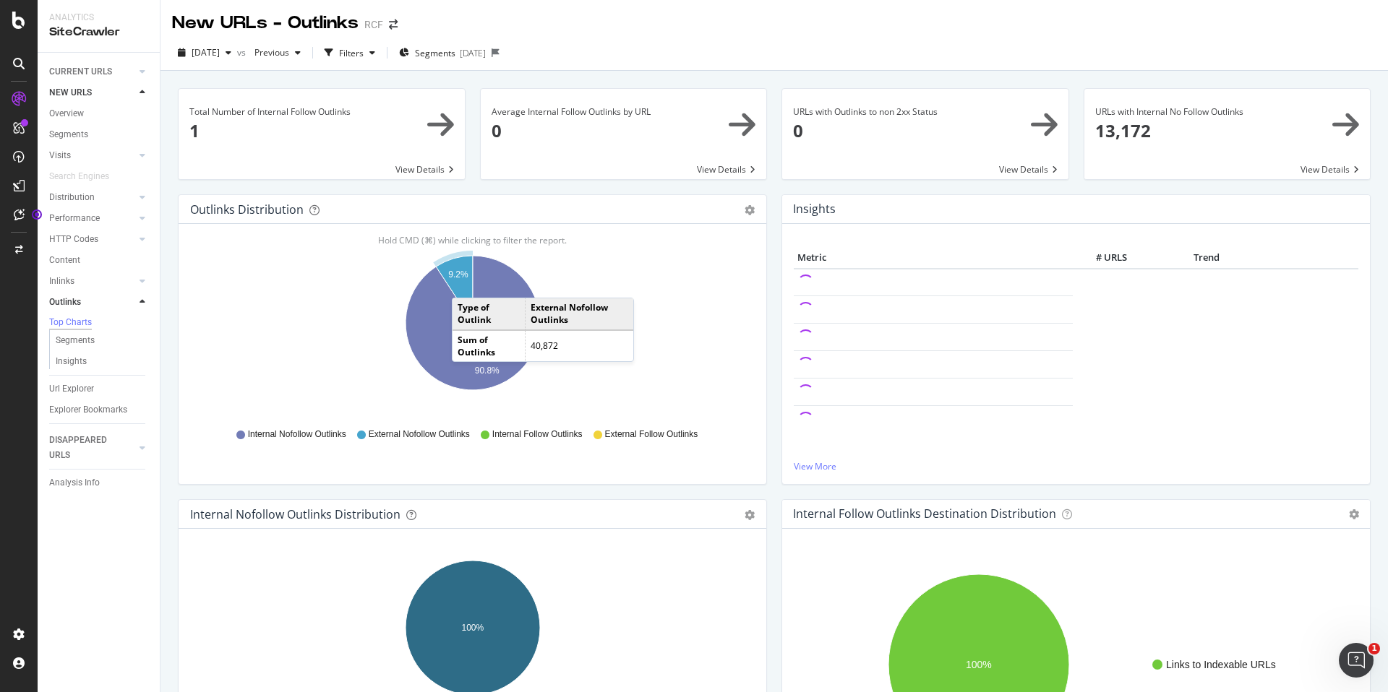
click at [466, 283] on icon "A chart." at bounding box center [454, 289] width 37 height 67
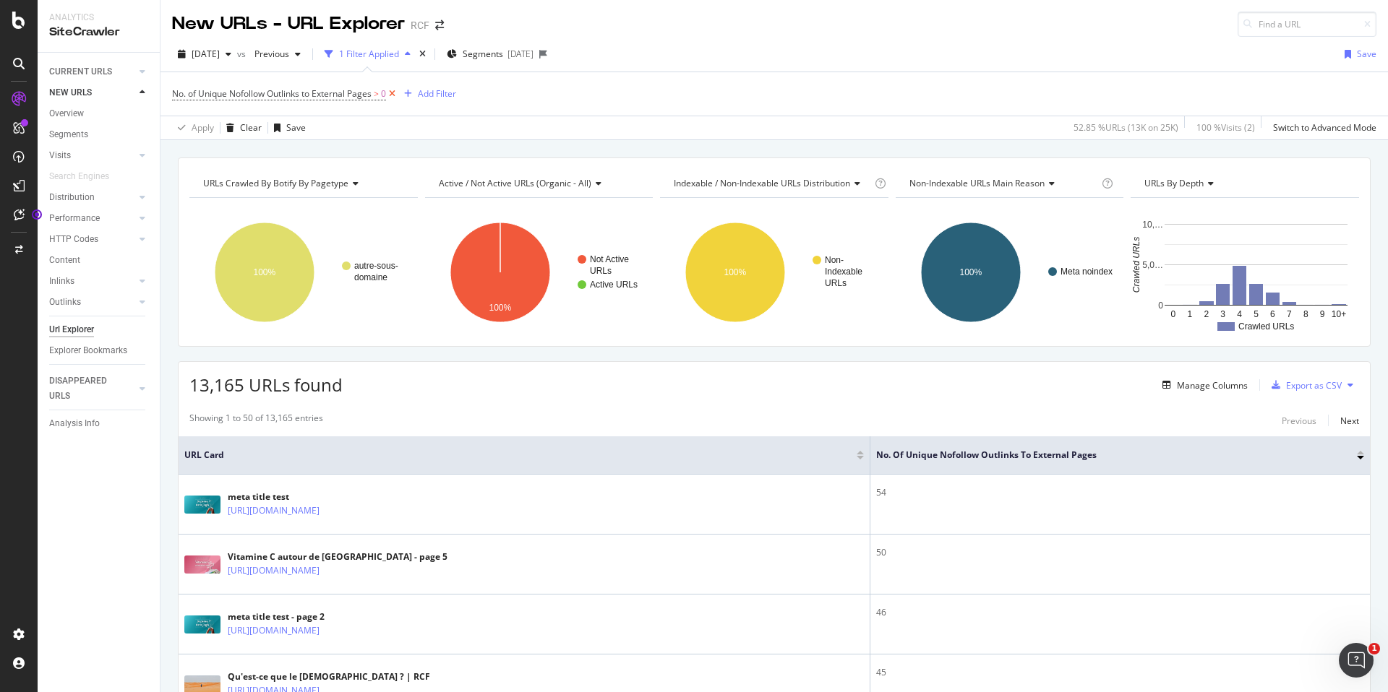
click at [398, 97] on icon at bounding box center [392, 94] width 12 height 14
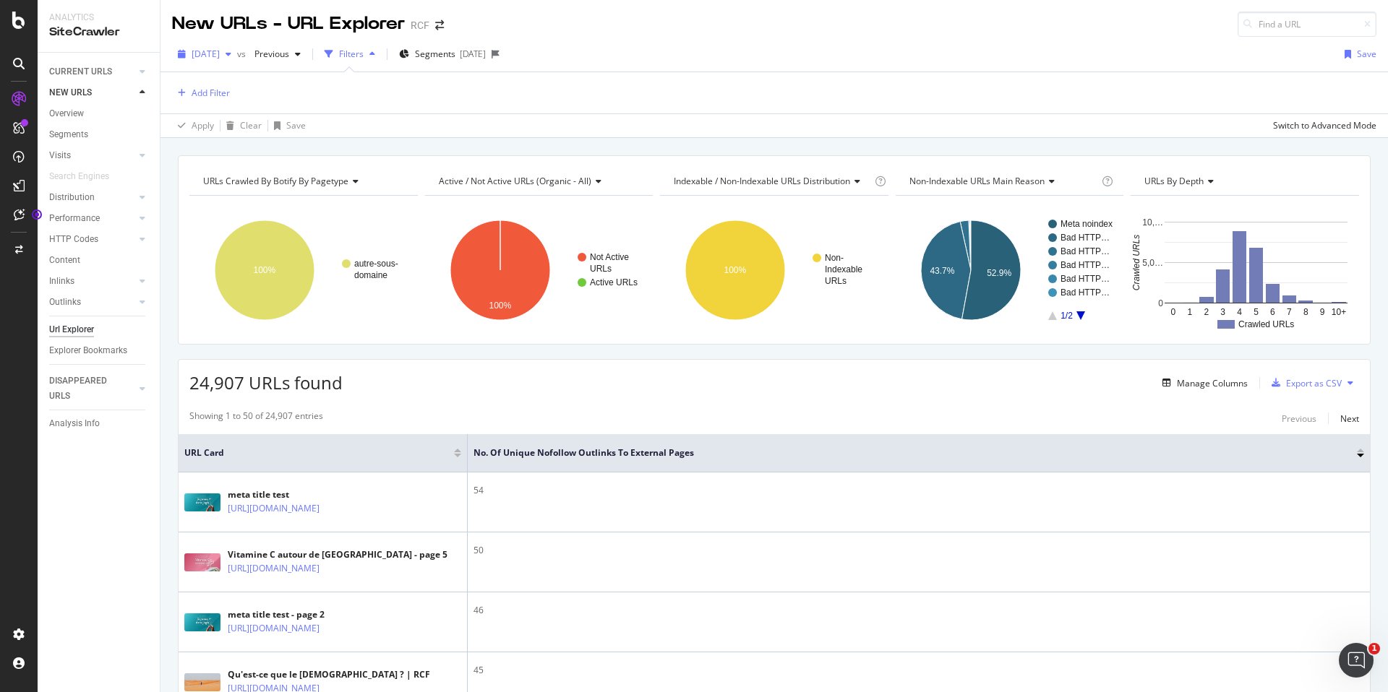
click at [220, 55] on span "[DATE]" at bounding box center [206, 54] width 28 height 12
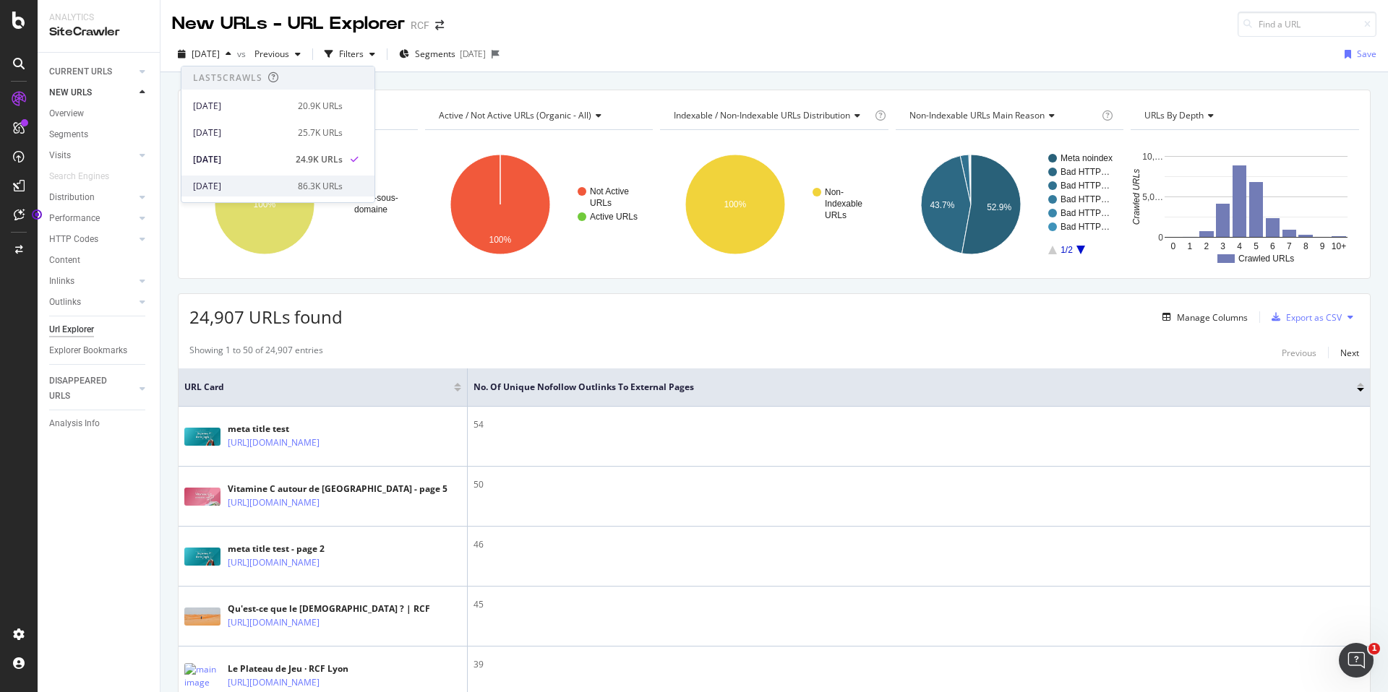
scroll to position [1, 0]
click at [256, 188] on div "[DATE]" at bounding box center [241, 185] width 96 height 13
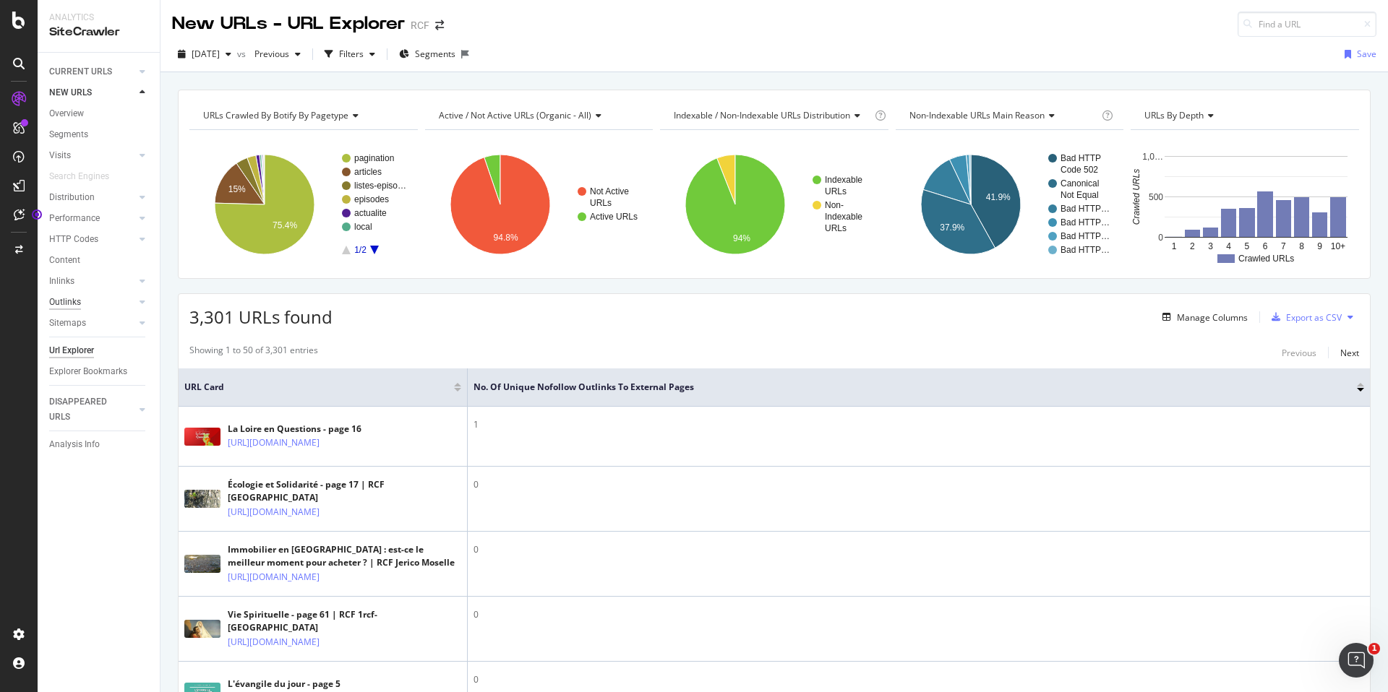
click at [67, 304] on div "Outlinks" at bounding box center [65, 302] width 32 height 15
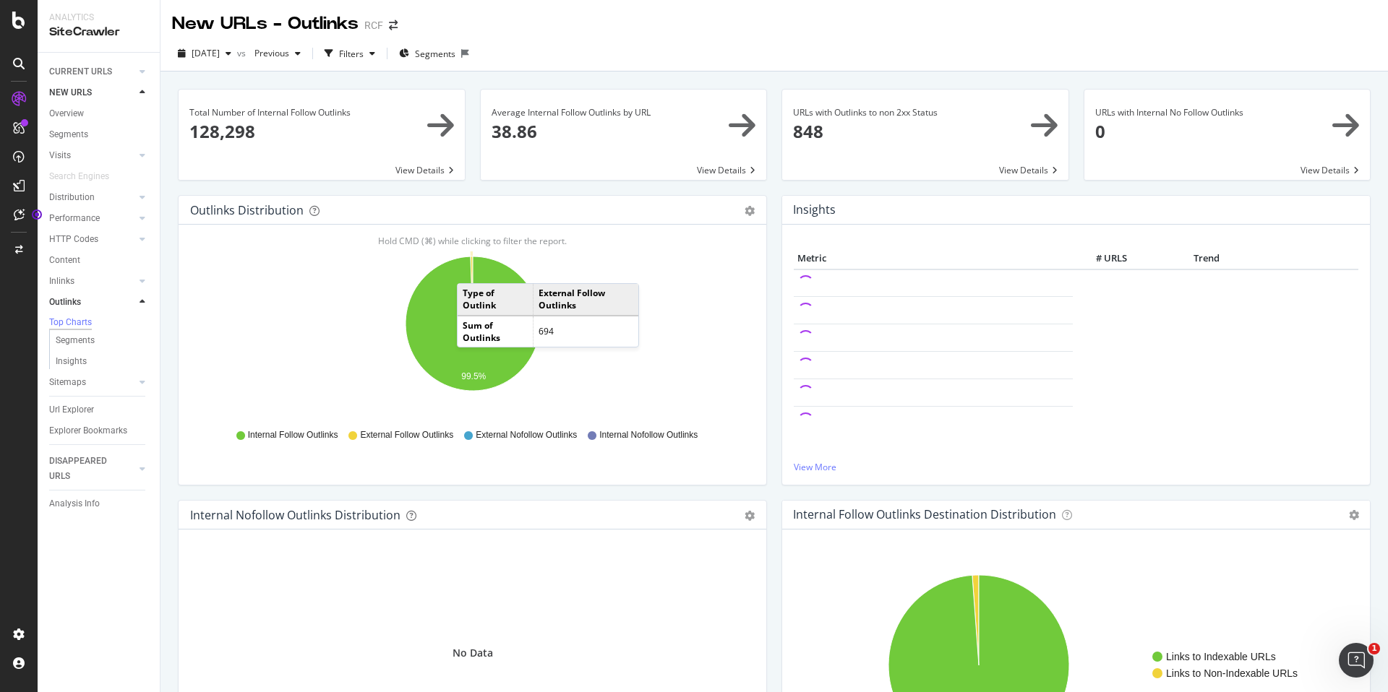
click at [471, 269] on icon "A chart." at bounding box center [472, 290] width 2 height 67
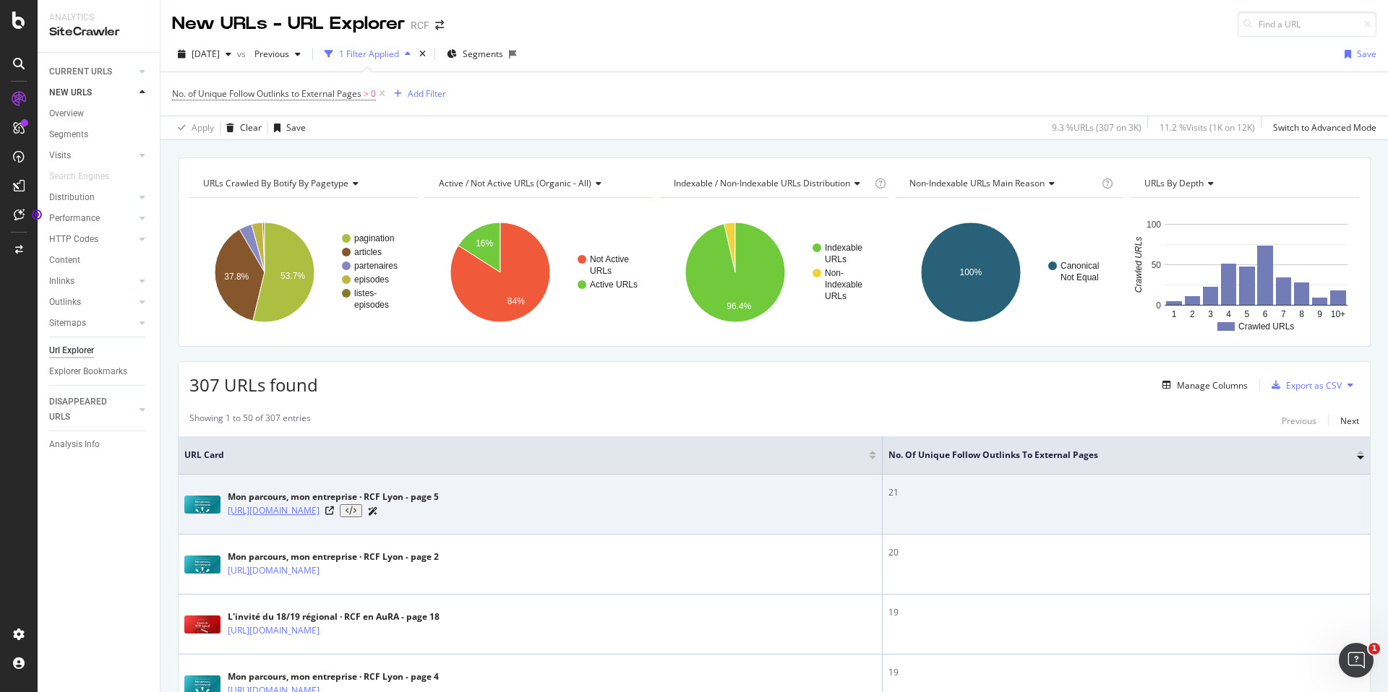
click at [319, 512] on link "[URL][DOMAIN_NAME]" at bounding box center [274, 511] width 92 height 14
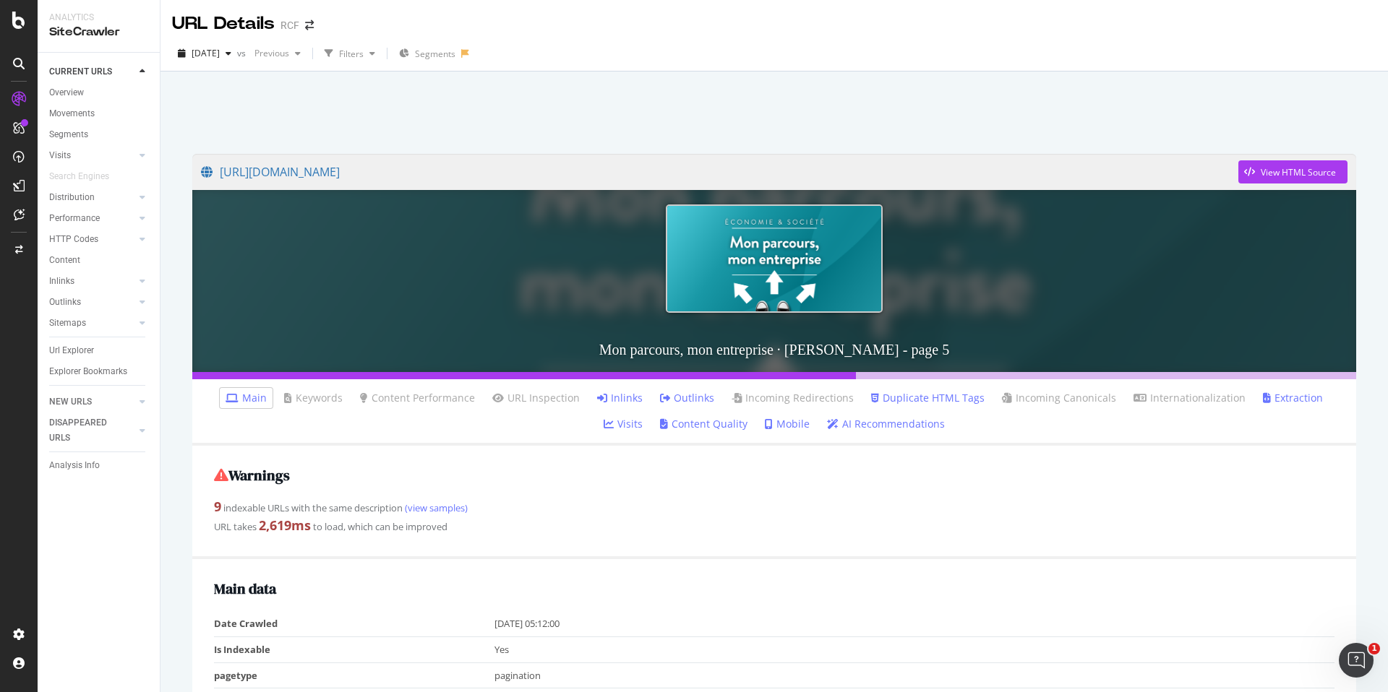
click at [679, 400] on link "Outlinks" at bounding box center [687, 398] width 54 height 14
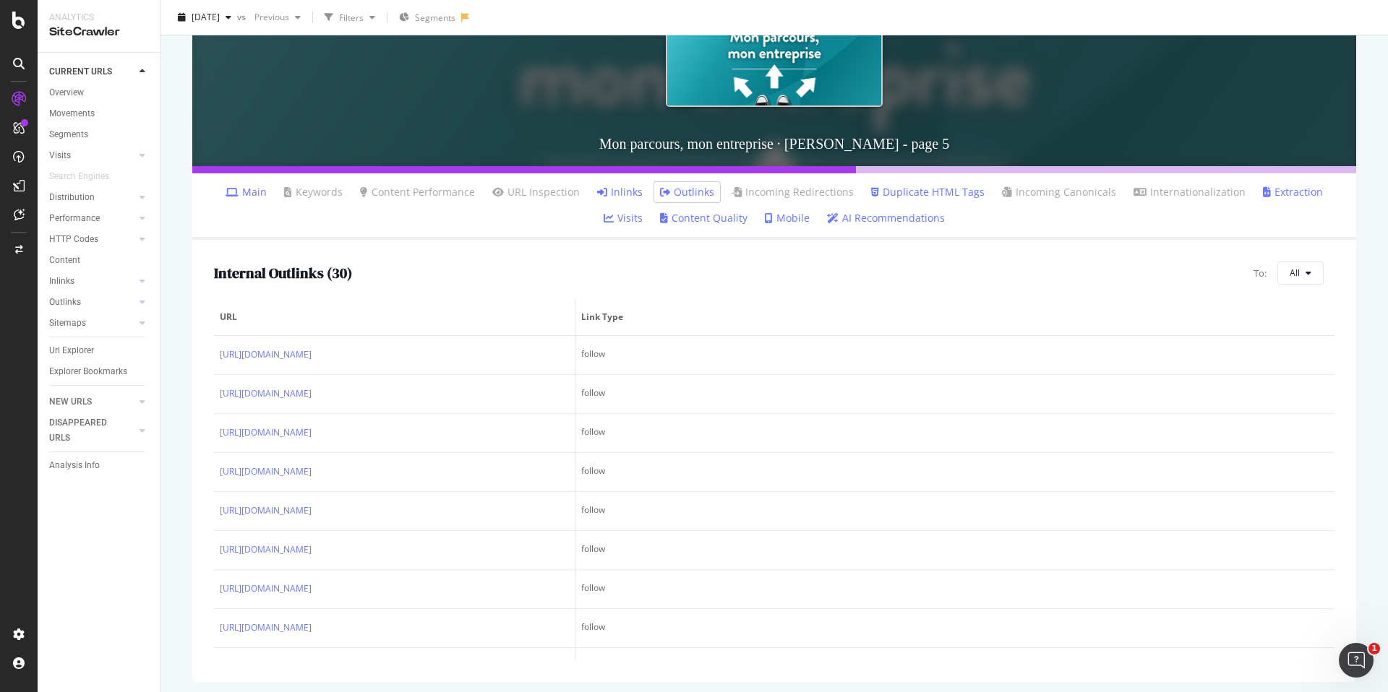
scroll to position [210, 0]
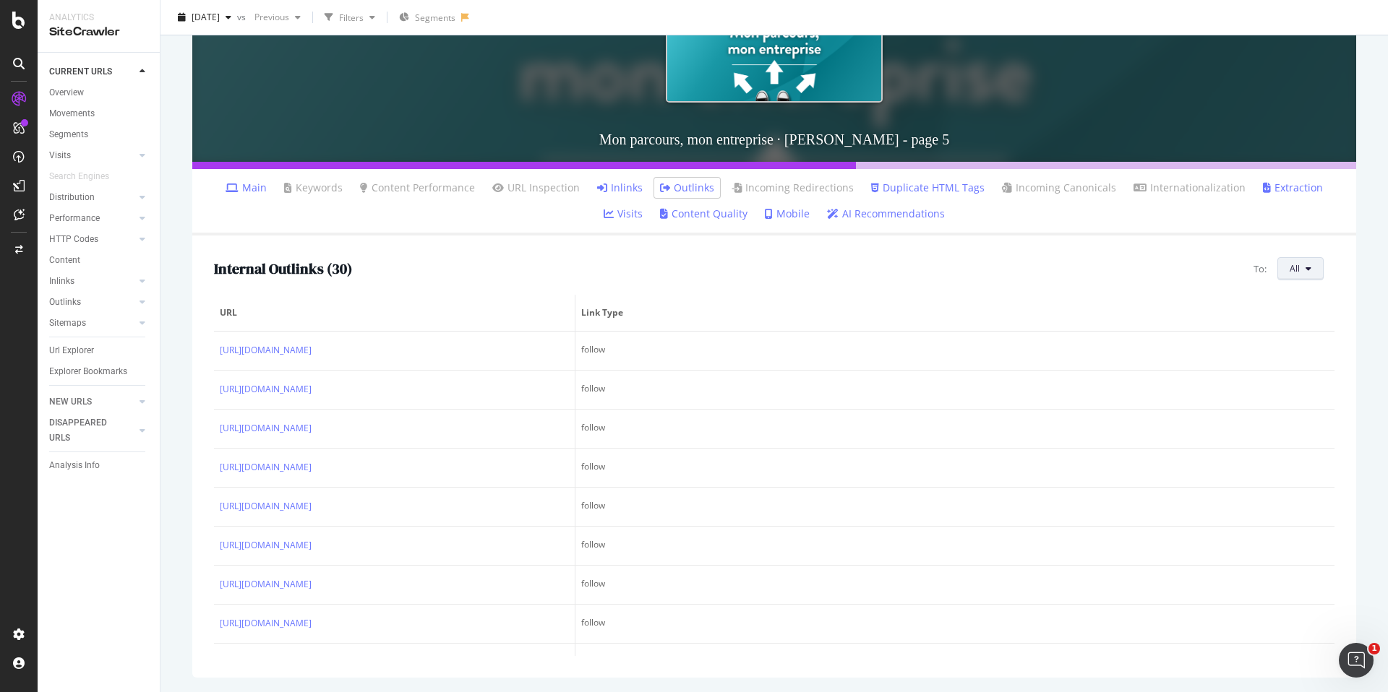
click at [1283, 272] on button "All" at bounding box center [1300, 268] width 46 height 23
click at [1285, 271] on button "All" at bounding box center [1300, 268] width 46 height 23
click at [902, 271] on div "Internal Outlinks ( 30 ) To: All" at bounding box center [774, 268] width 1120 height 23
click at [71, 304] on div "Outlinks" at bounding box center [65, 302] width 32 height 15
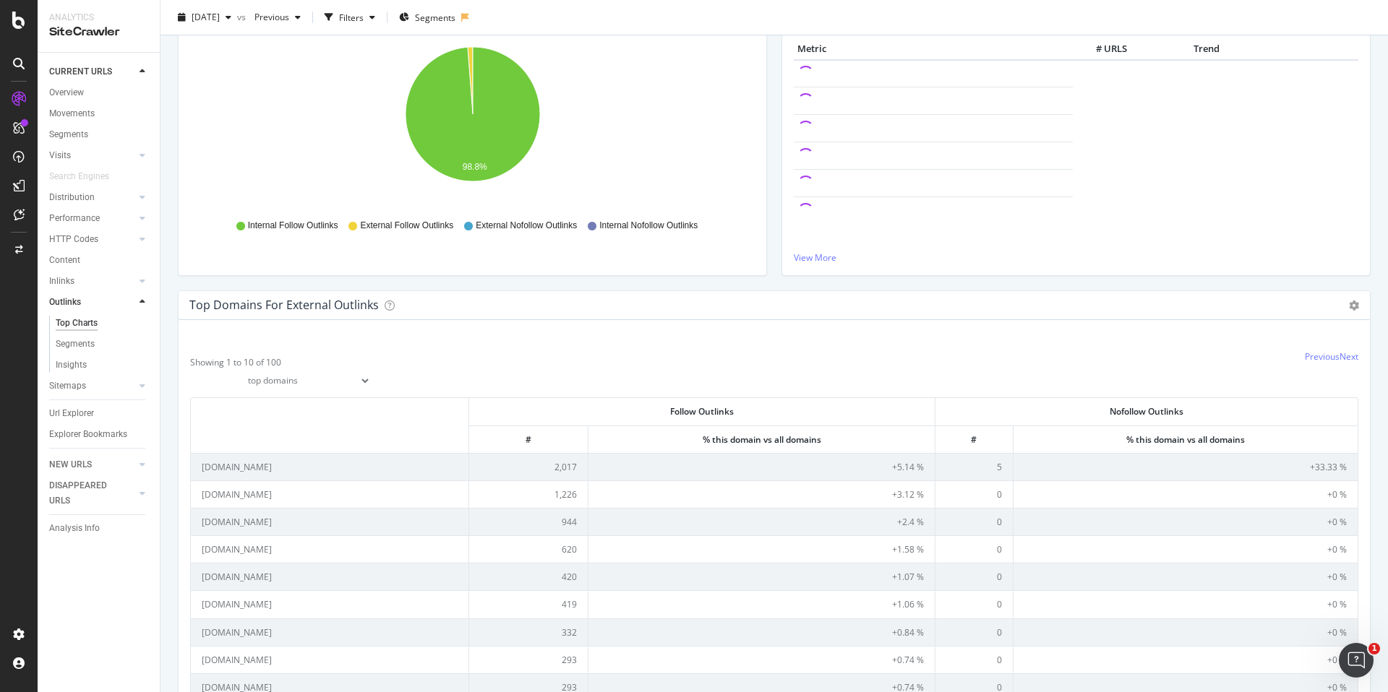
scroll to position [288, 0]
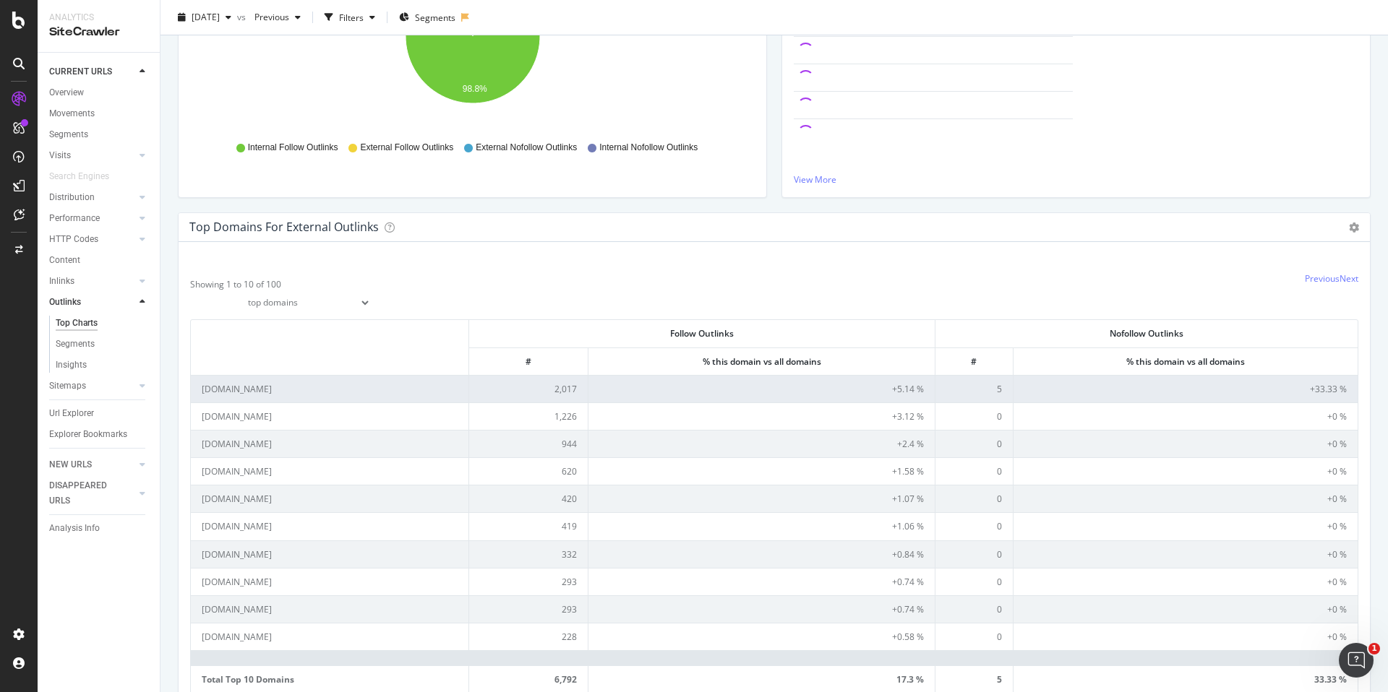
click at [244, 387] on td "facebook.com" at bounding box center [330, 388] width 278 height 27
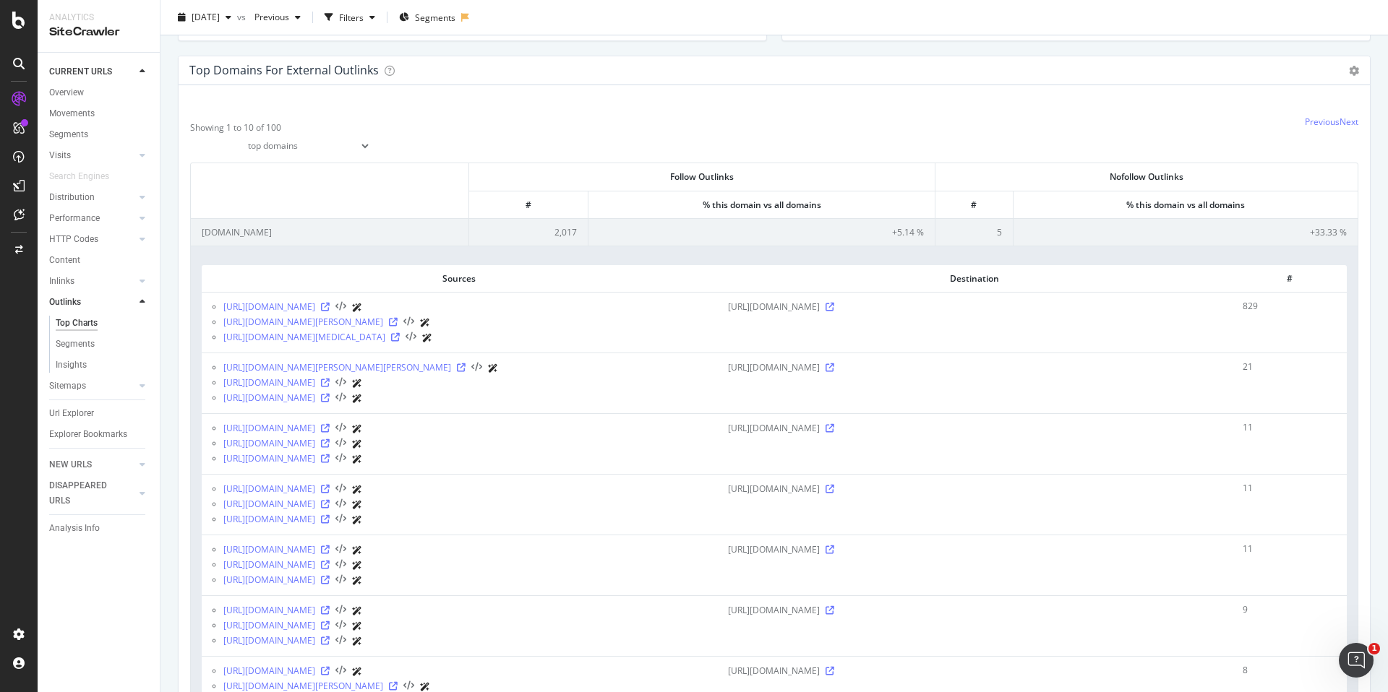
scroll to position [337, 0]
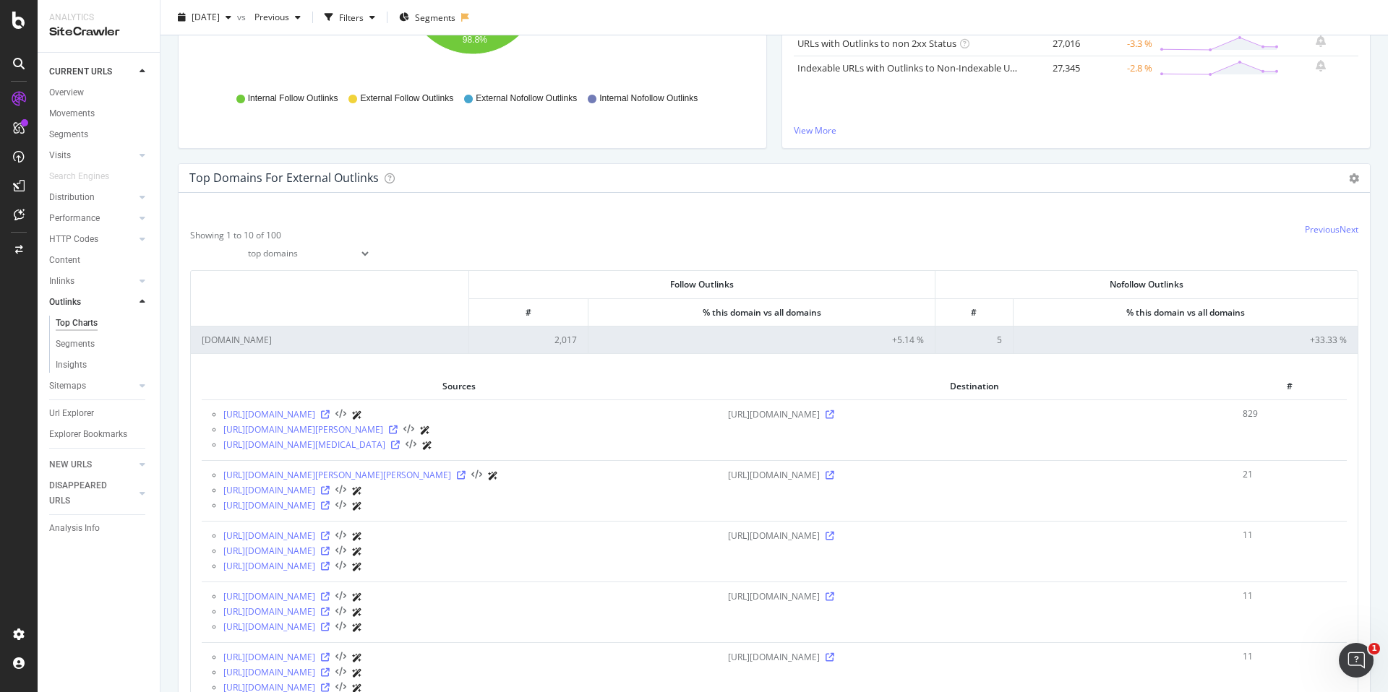
click at [285, 340] on td "facebook.com" at bounding box center [330, 339] width 278 height 27
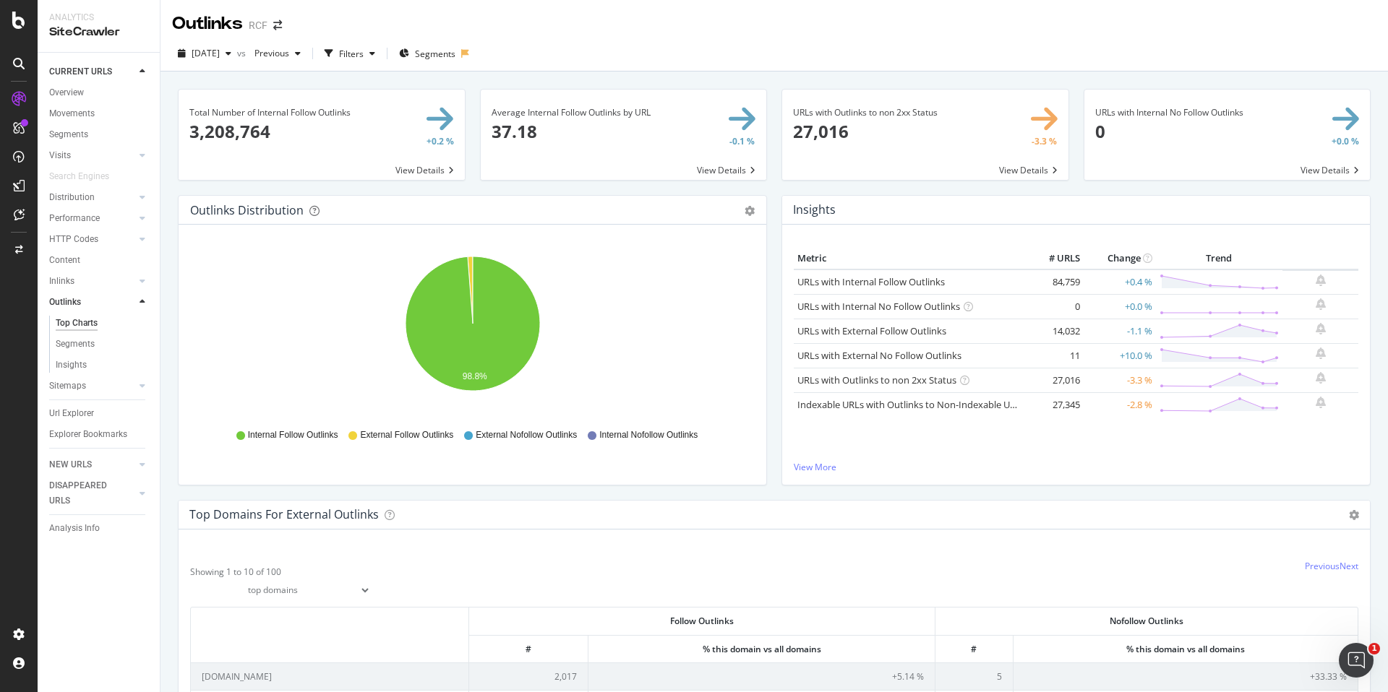
scroll to position [134, 0]
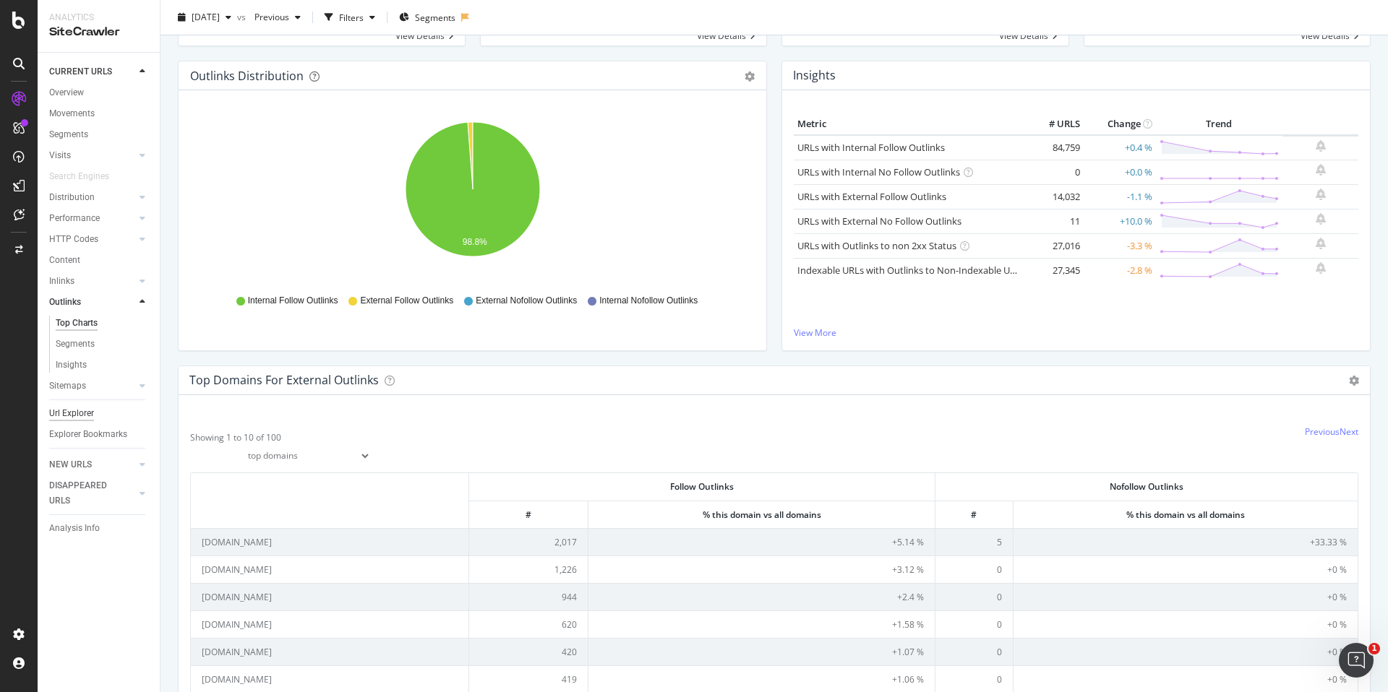
click at [70, 419] on div "Url Explorer" at bounding box center [71, 413] width 45 height 15
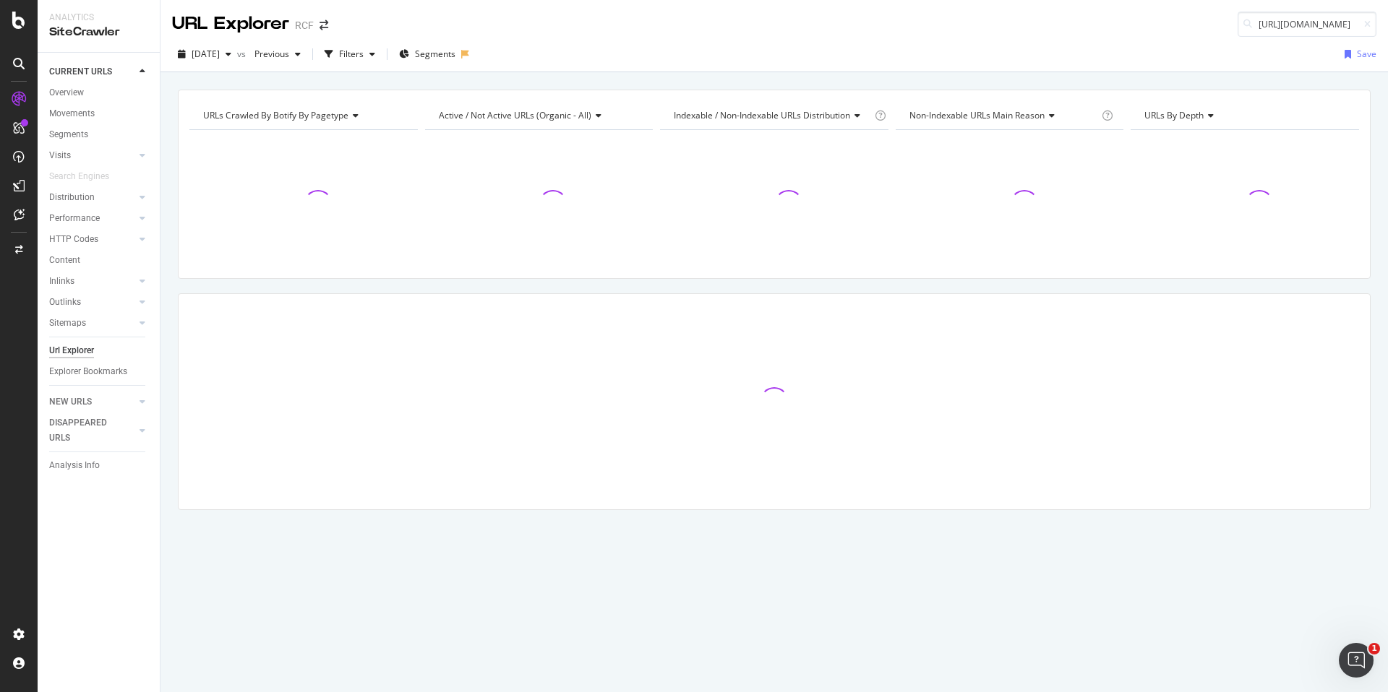
scroll to position [0, 45]
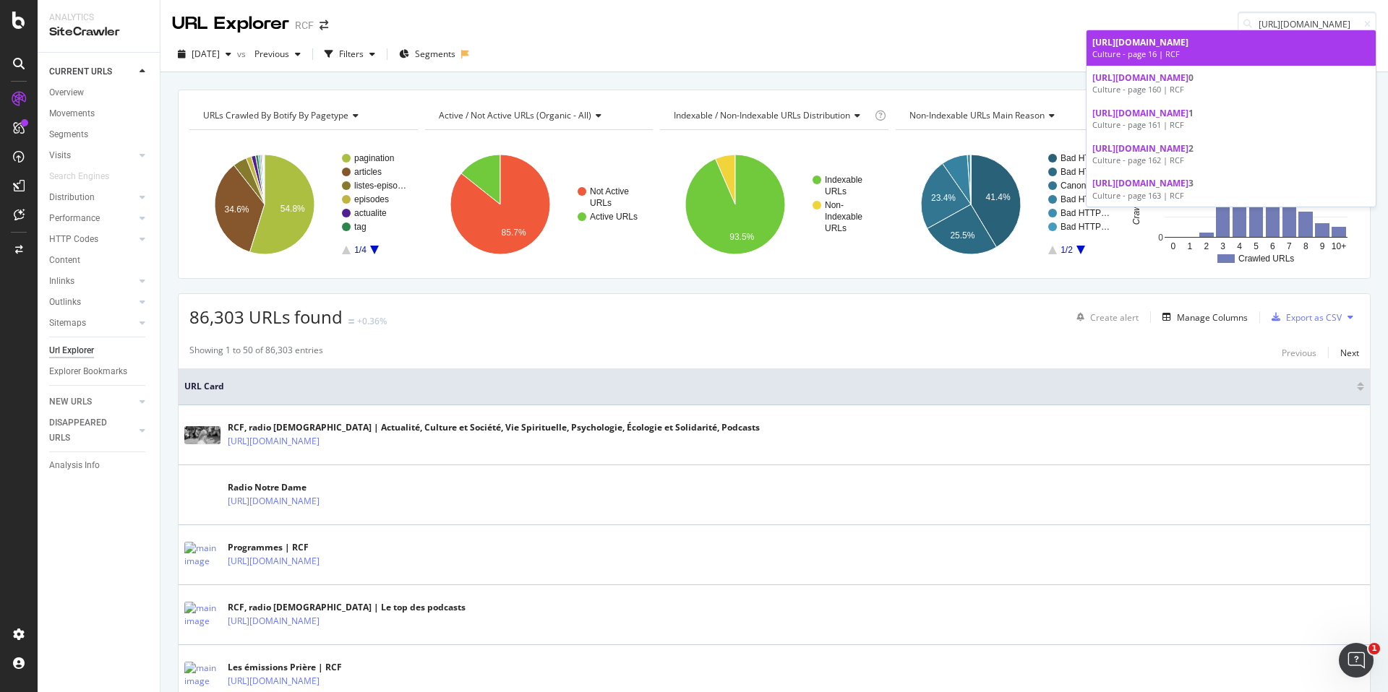
type input "https://www.rcf.fr/culture?page=16"
click at [1159, 51] on div "Culture - page 16 | RCF" at bounding box center [1231, 54] width 278 height 12
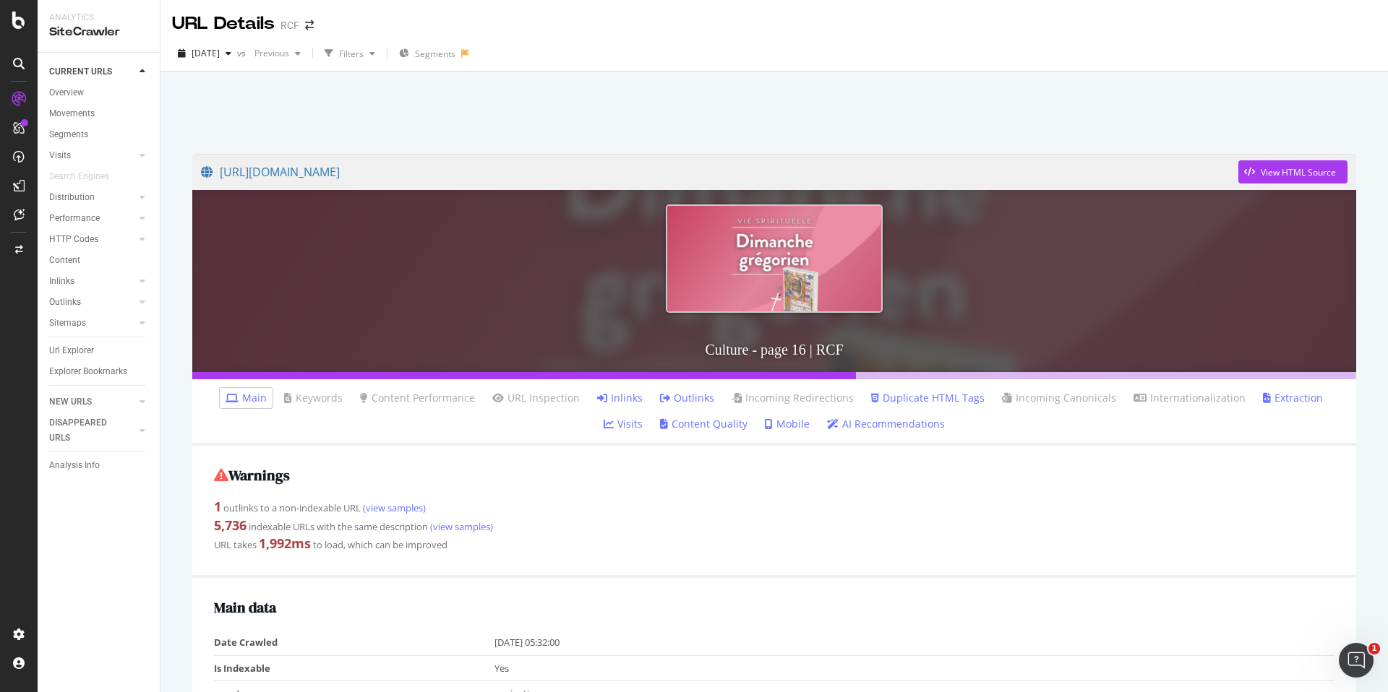
click at [675, 403] on link "Outlinks" at bounding box center [687, 398] width 54 height 14
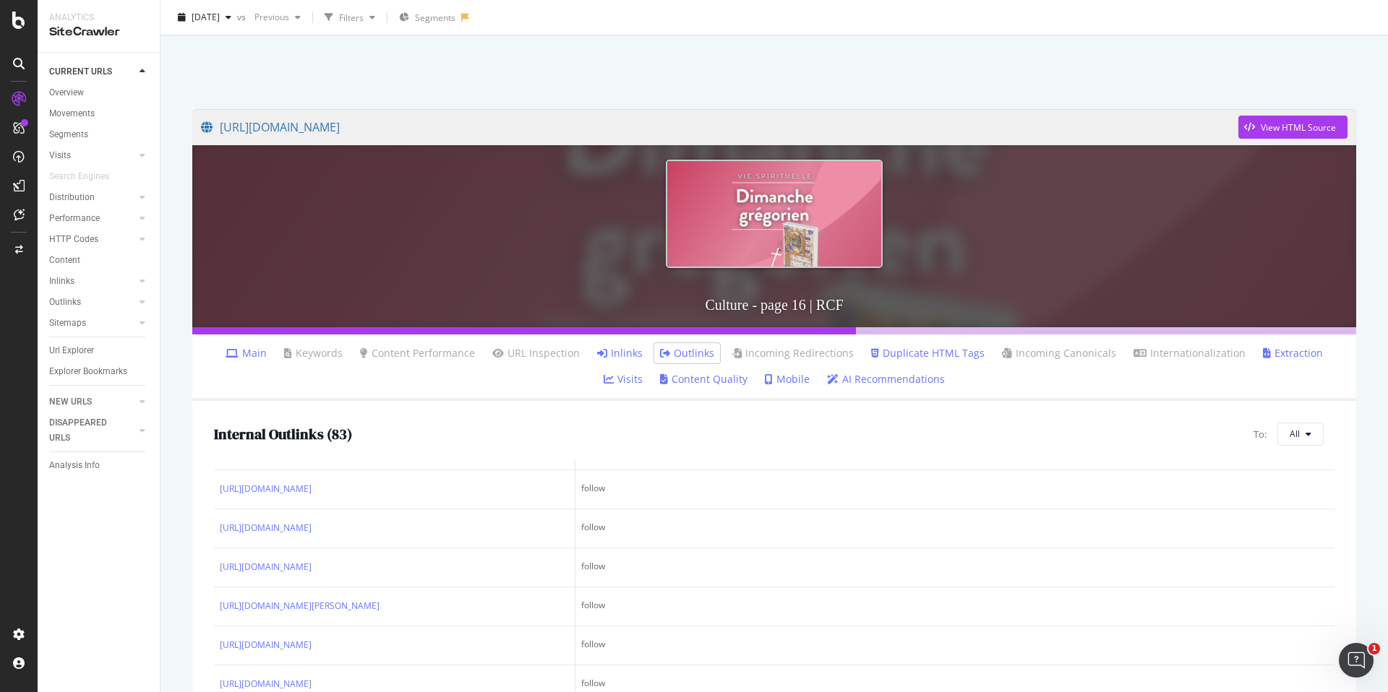
scroll to position [27, 0]
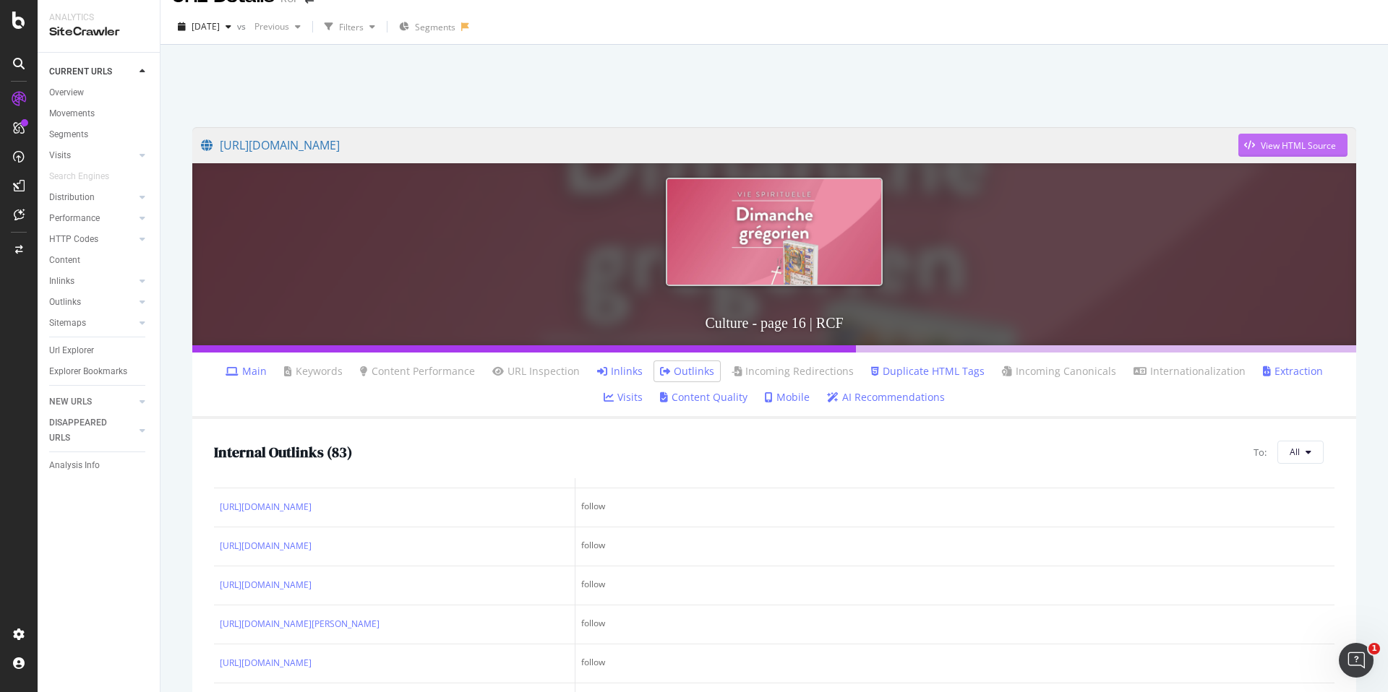
click at [1295, 151] on div "View HTML Source" at bounding box center [1298, 145] width 75 height 12
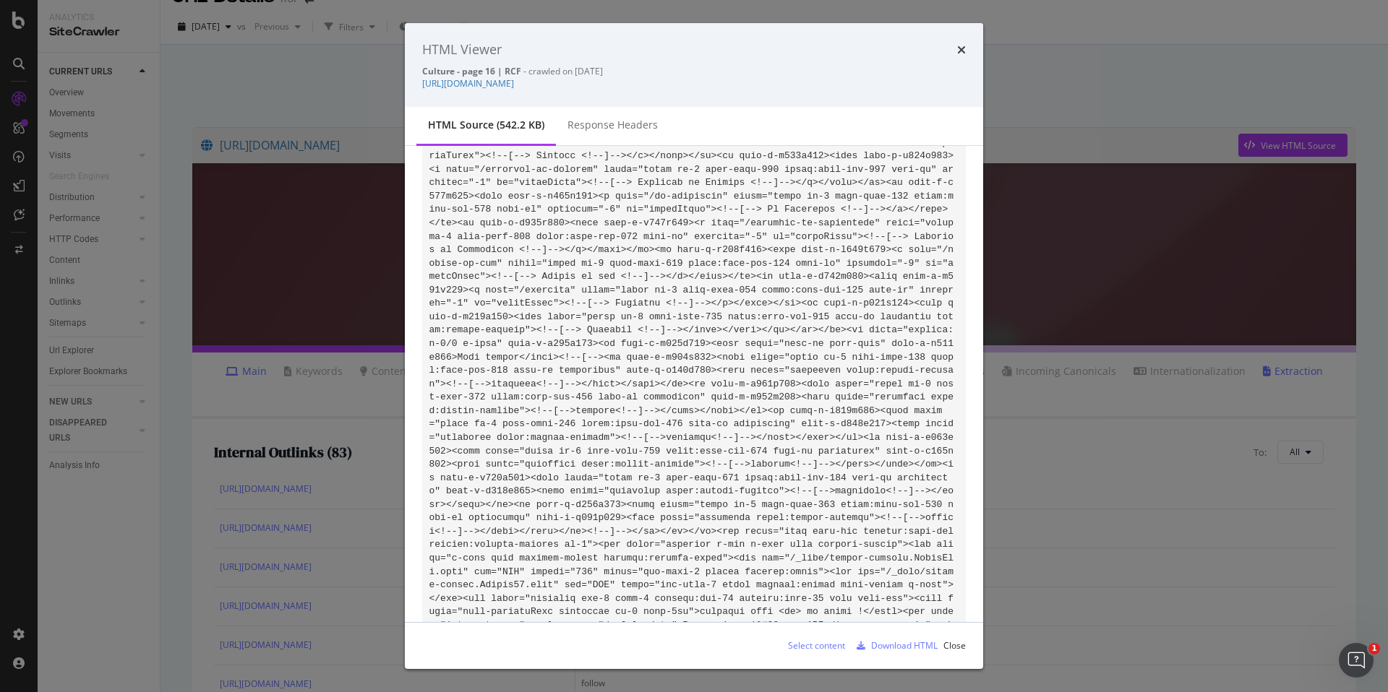
scroll to position [78641, 0]
